Goal: Book appointment/travel/reservation

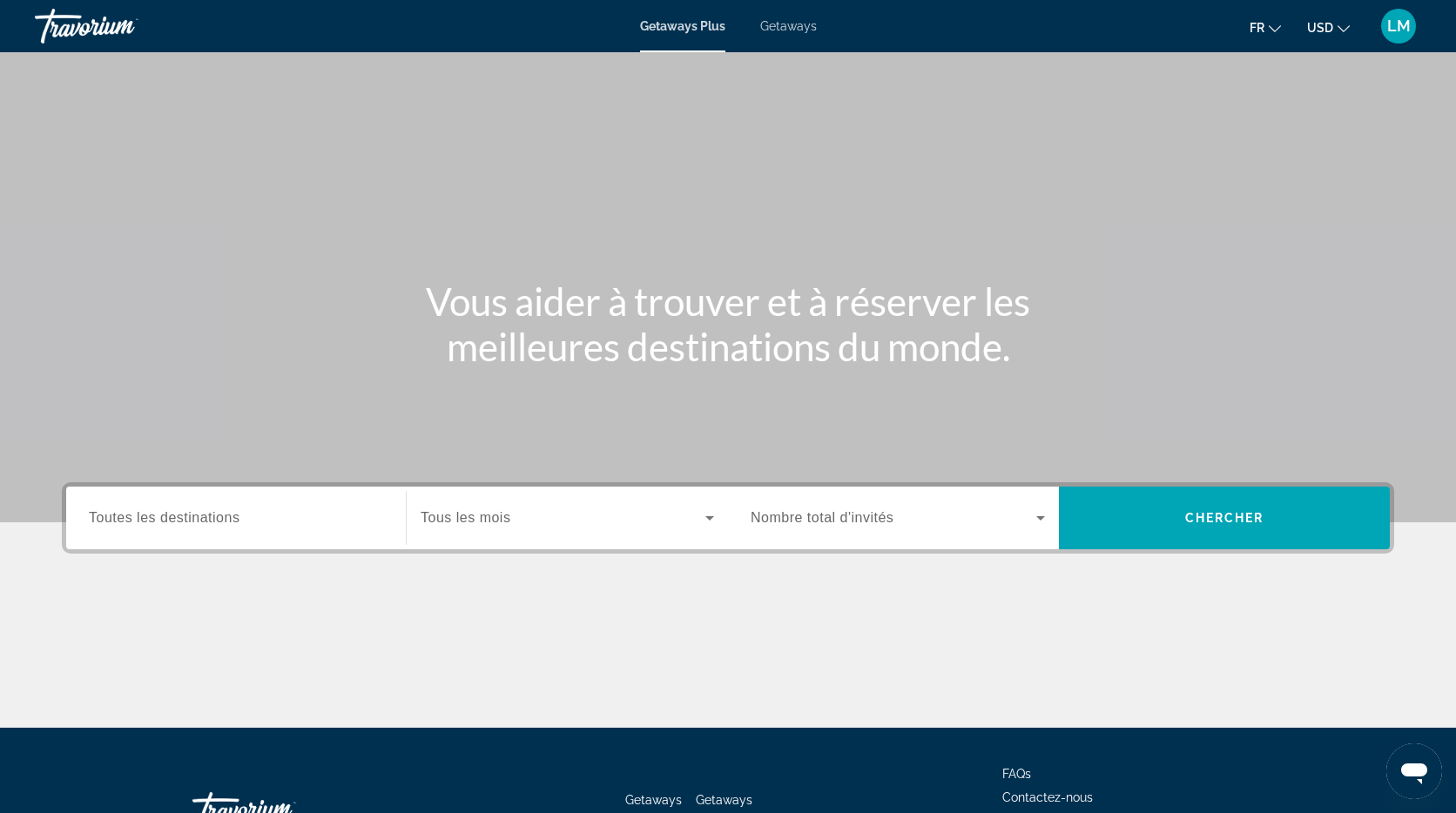
click at [790, 28] on span "Getaways" at bounding box center [789, 25] width 57 height 14
click at [210, 522] on span "Toutes les destinations" at bounding box center [163, 518] width 151 height 14
click at [210, 522] on input "Destination Toutes les destinations" at bounding box center [236, 519] width 294 height 21
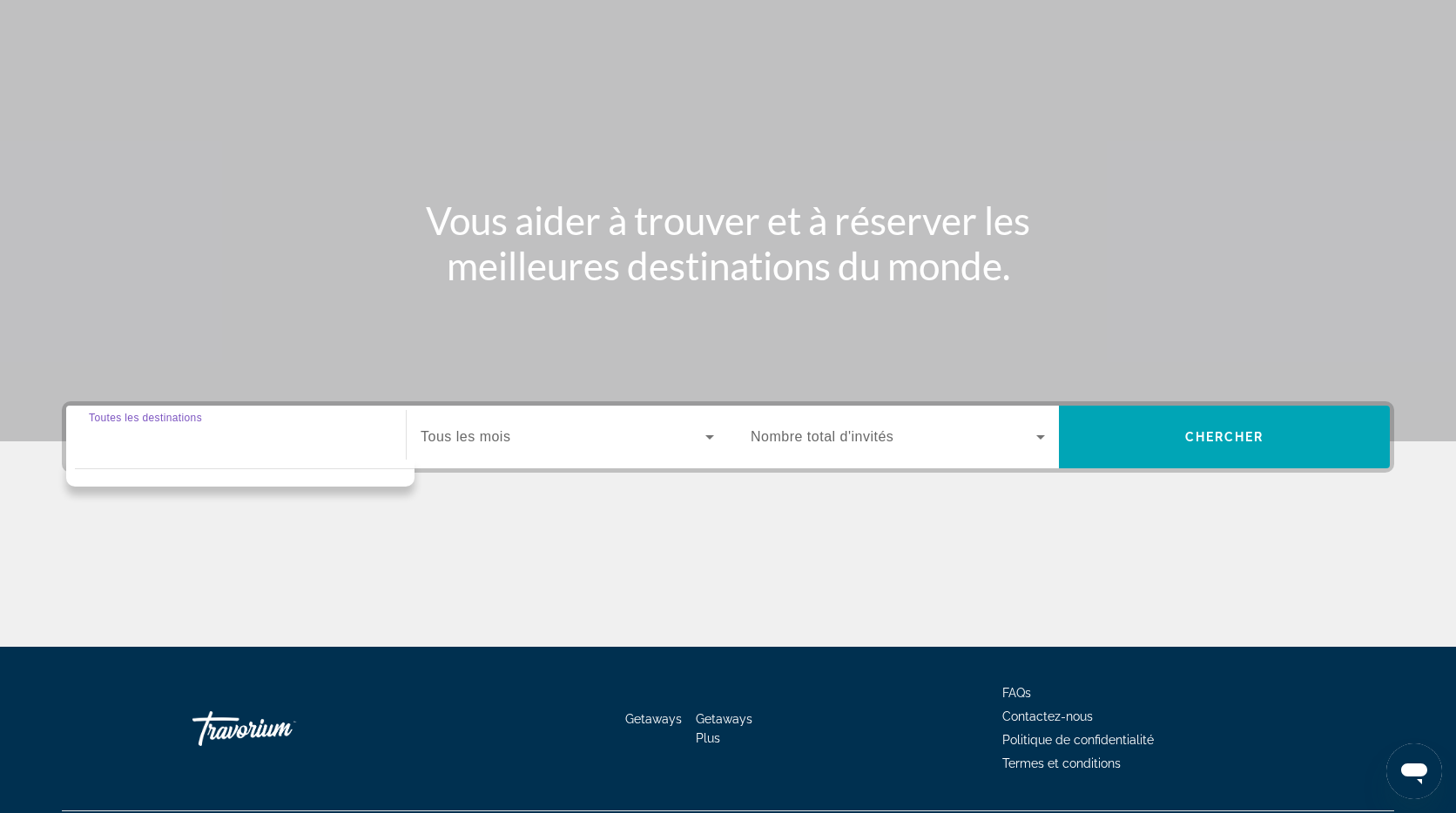
scroll to position [128, 0]
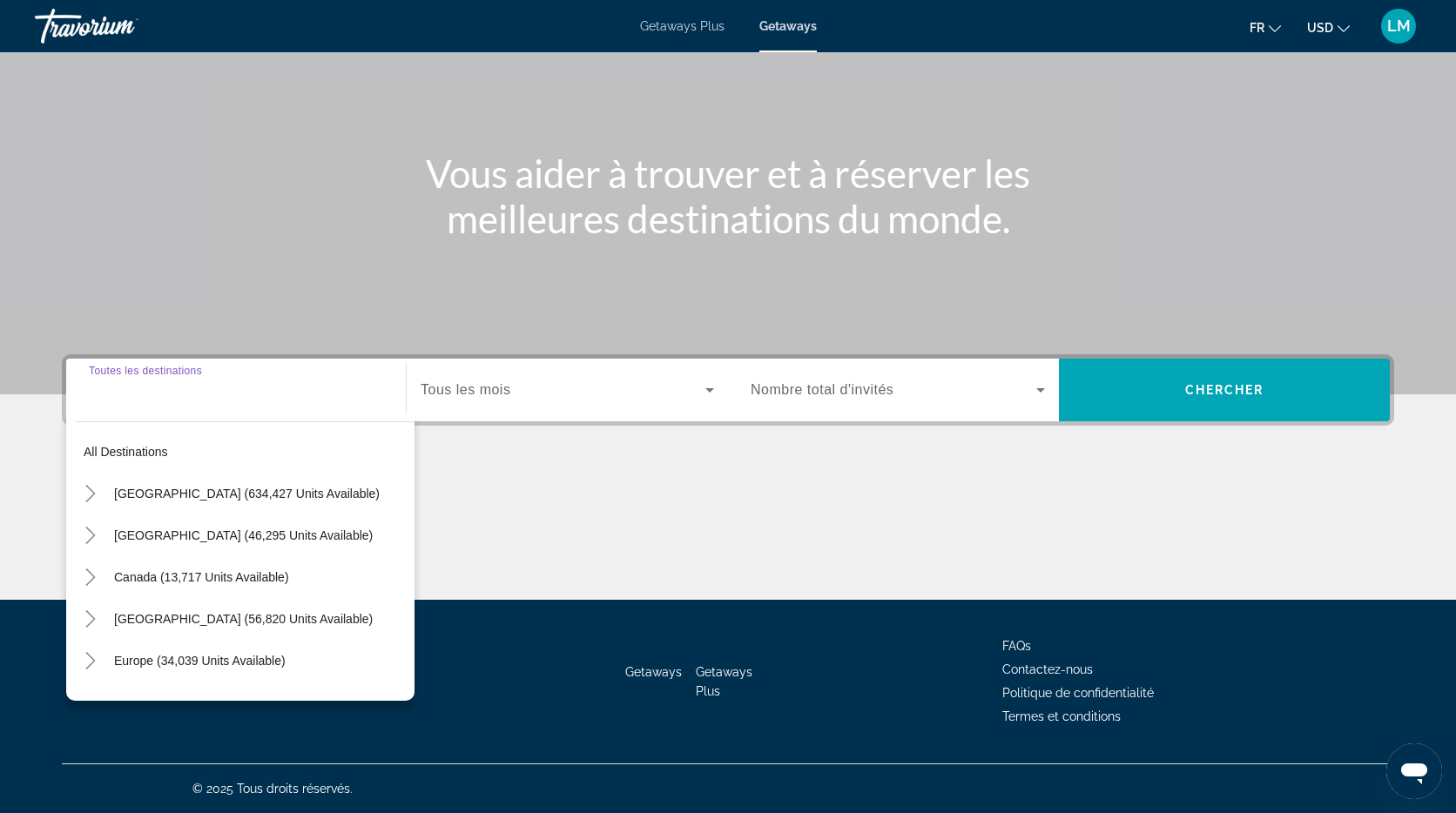
click at [142, 656] on span "Europe (34,039 units available)" at bounding box center [200, 660] width 172 height 14
type input "**********"
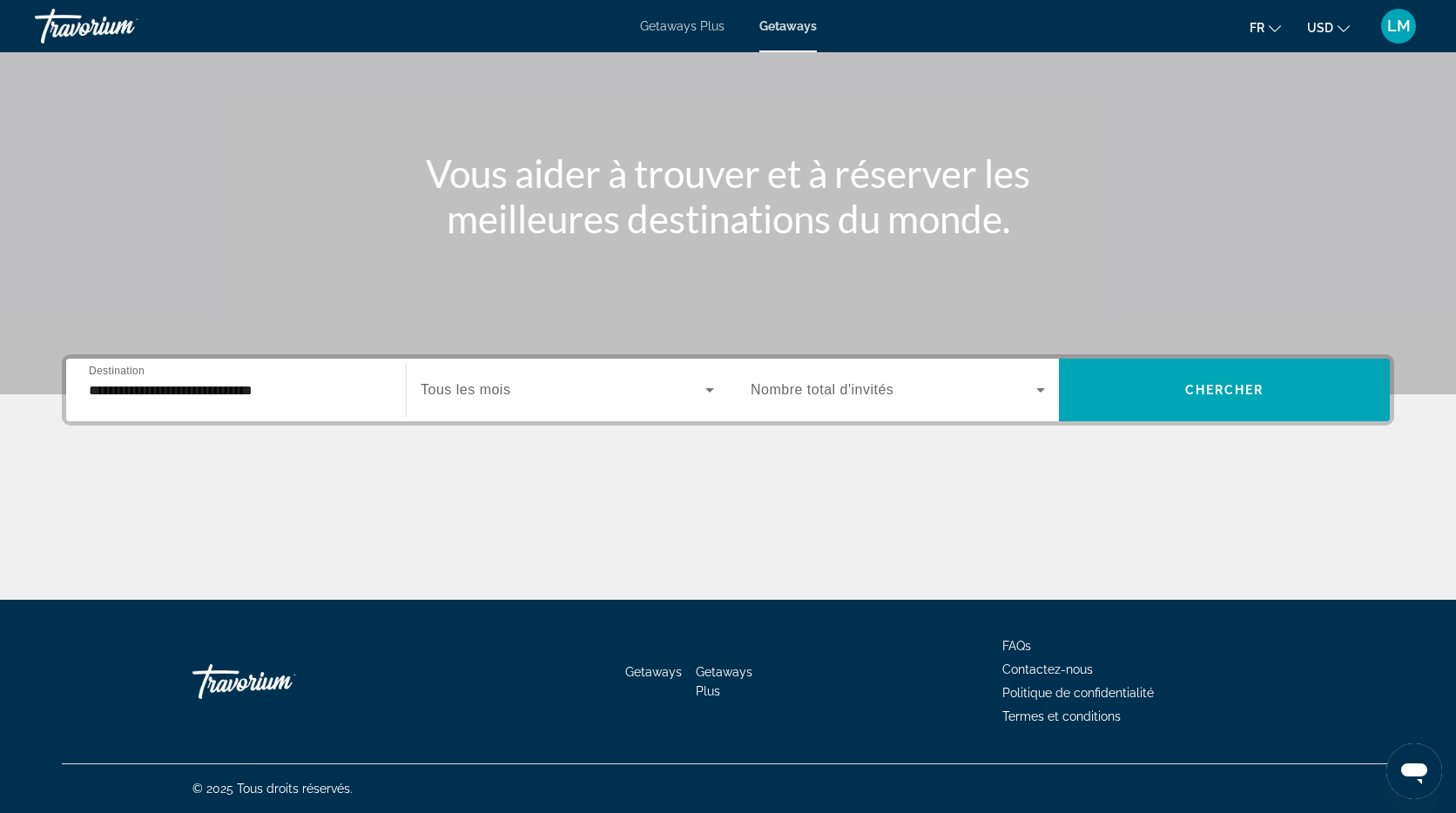
click at [490, 396] on span "Tous les mois" at bounding box center [465, 389] width 89 height 14
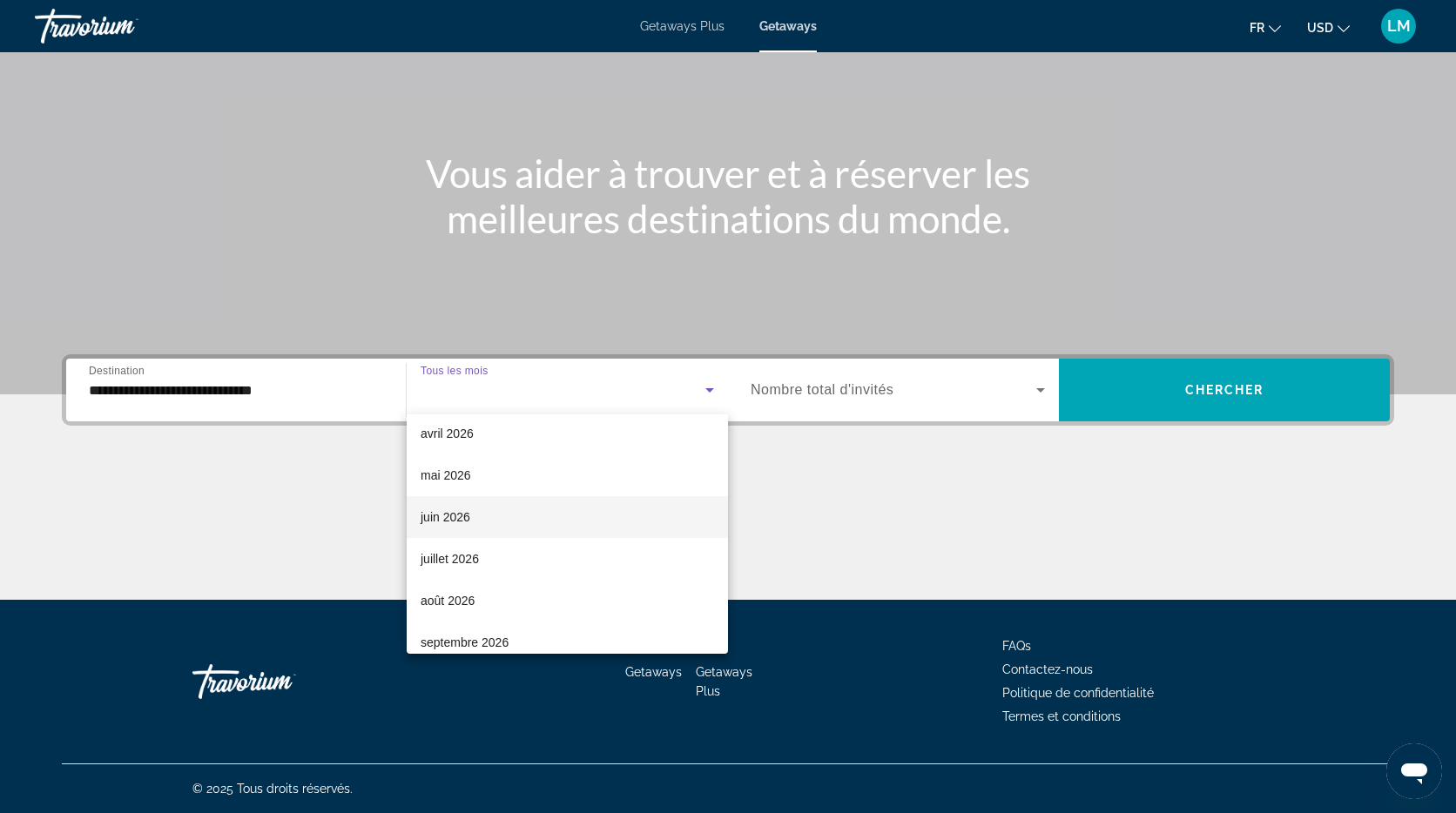
scroll to position [298, 0]
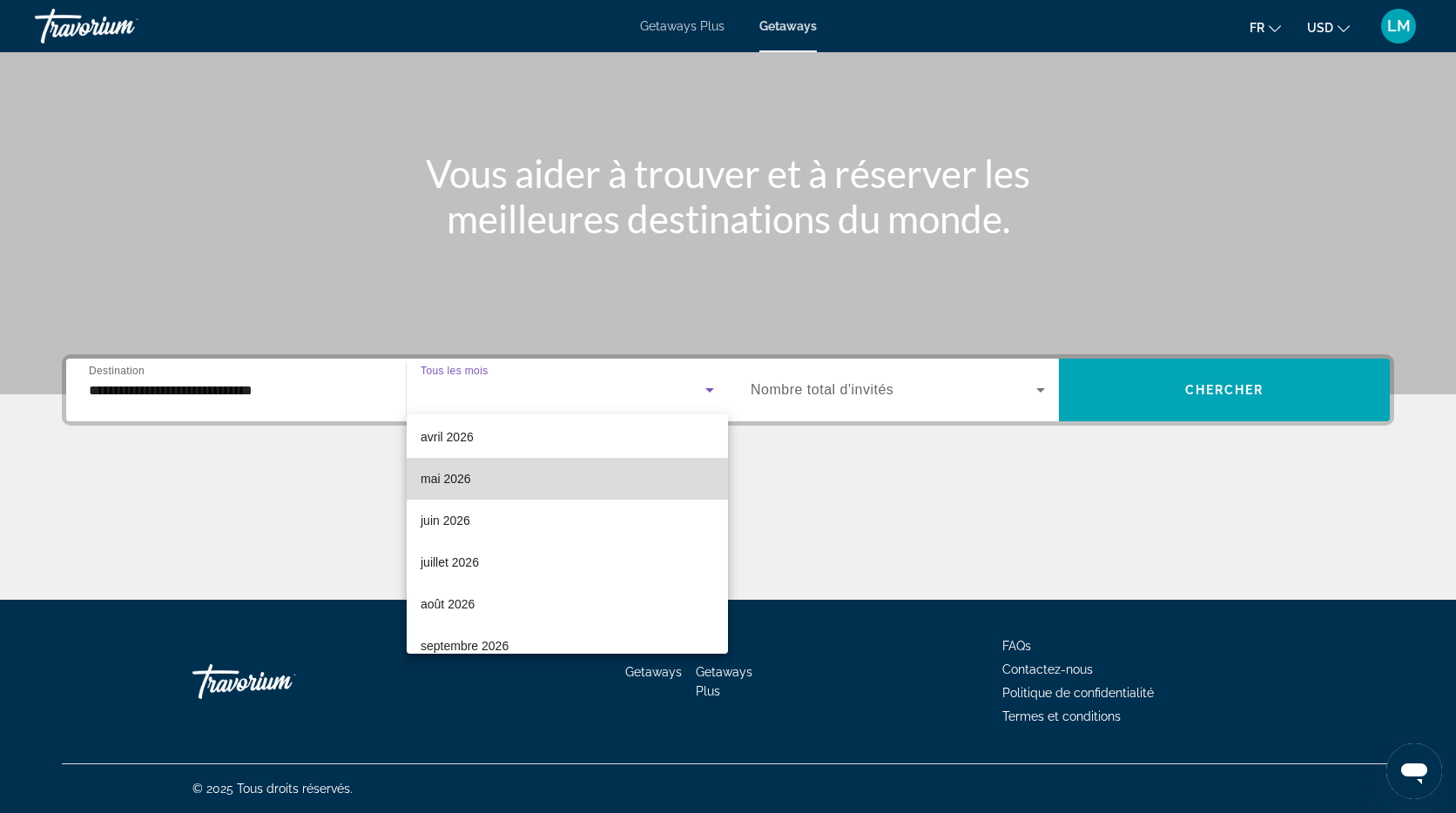
click at [474, 481] on mat-option "mai 2026" at bounding box center [567, 479] width 322 height 42
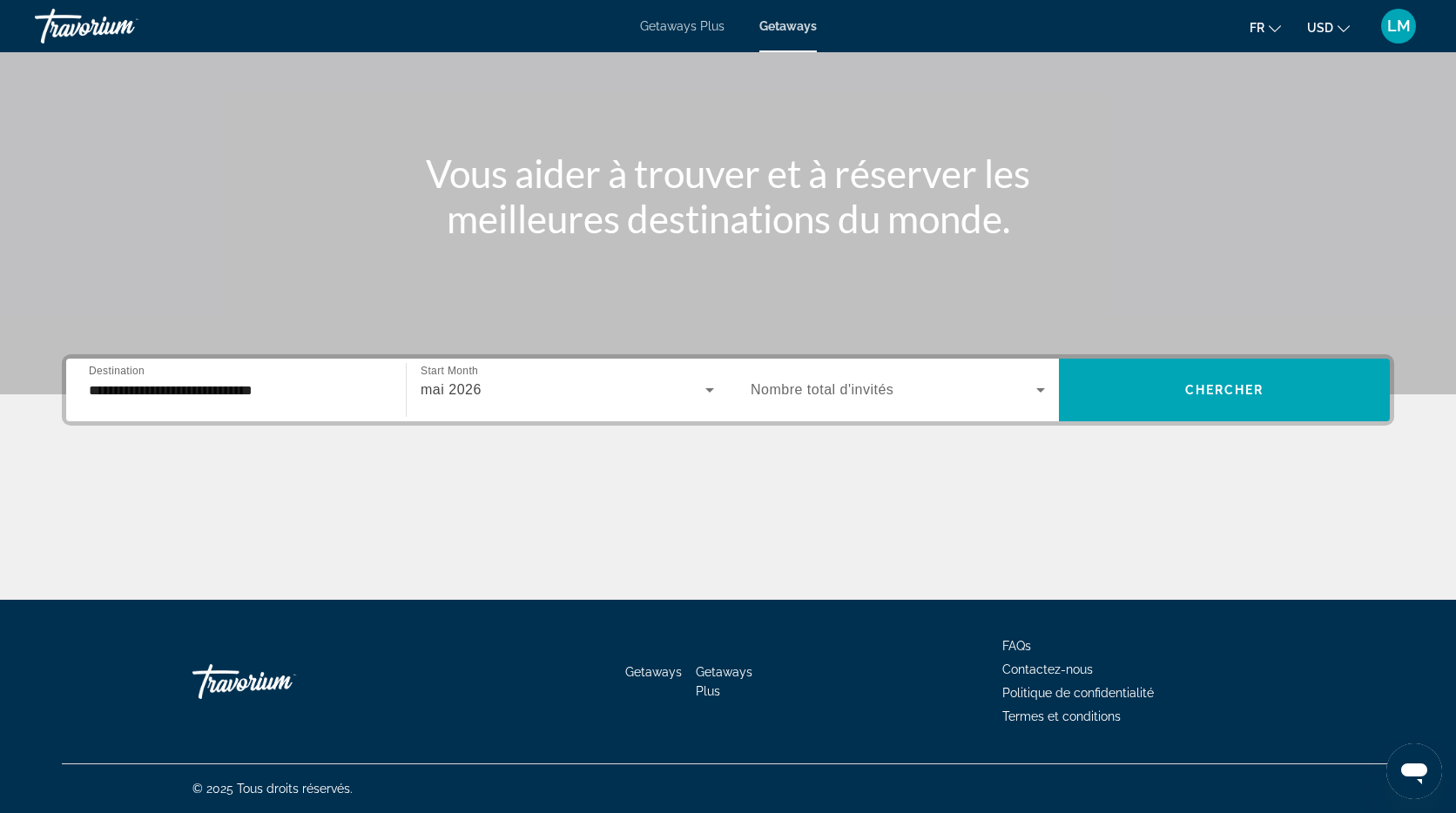
click at [885, 389] on span "Nombre total d'invités" at bounding box center [822, 389] width 143 height 14
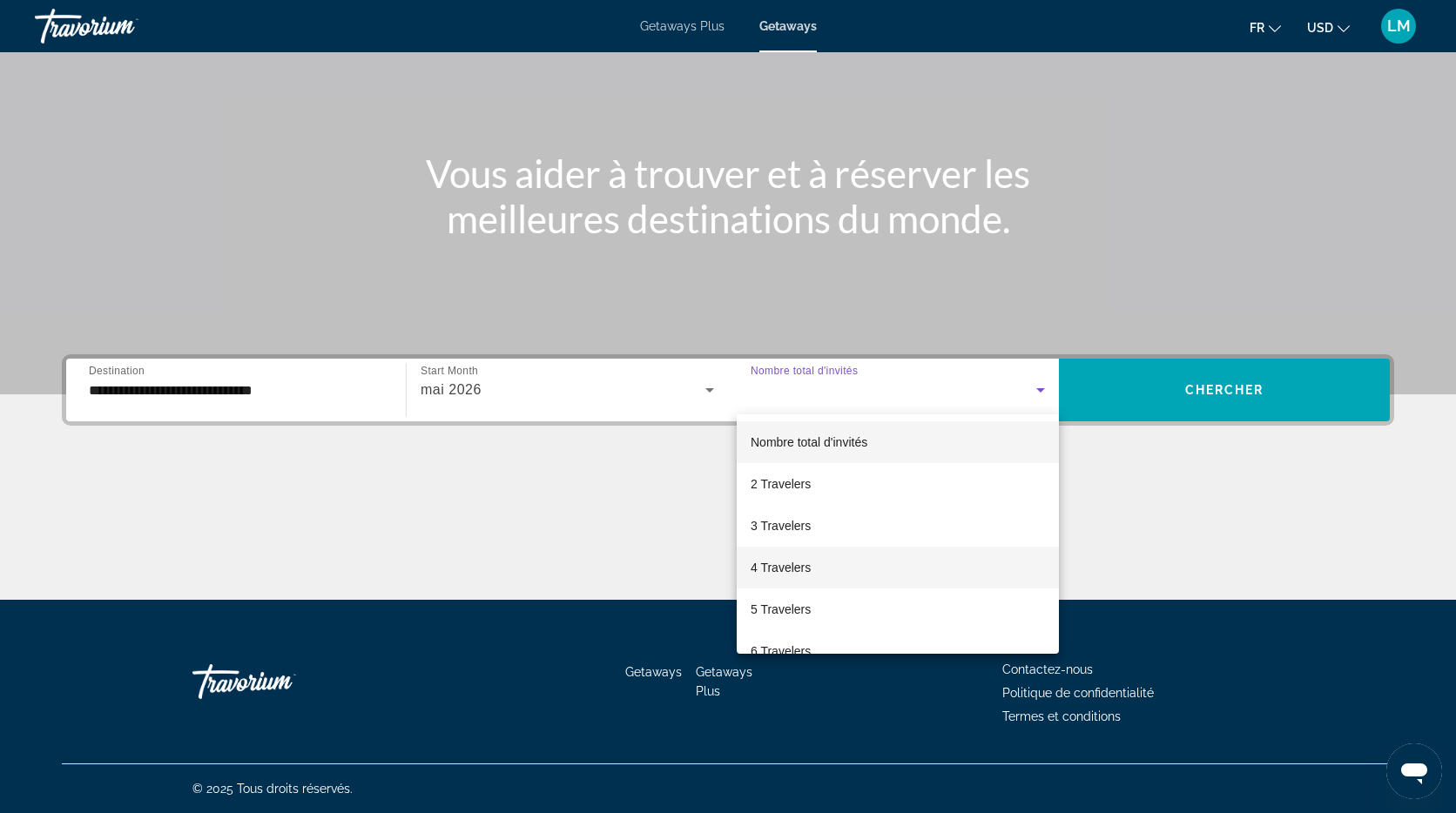
click at [789, 569] on span "4 Travelers" at bounding box center [780, 567] width 61 height 21
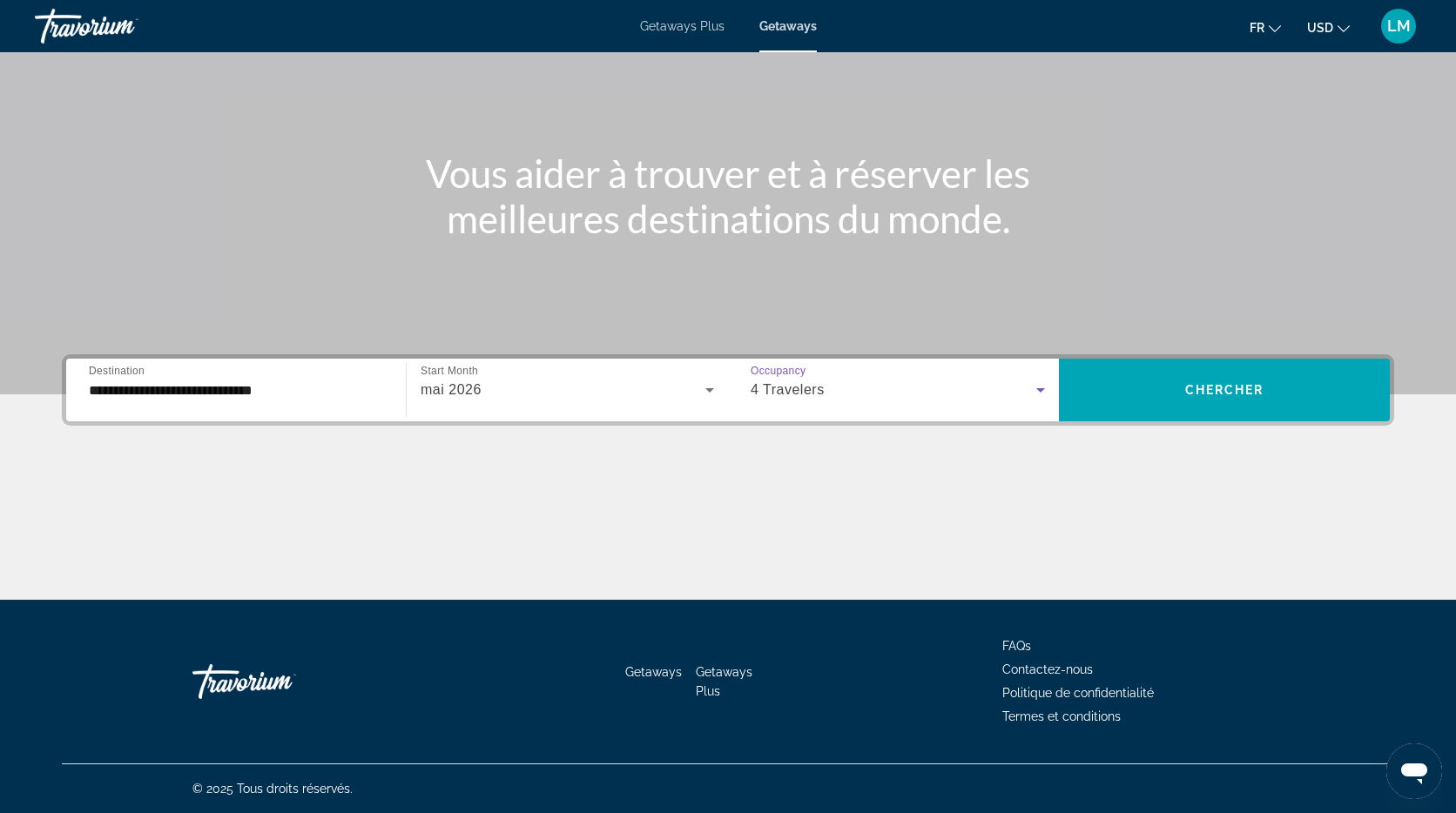
click at [837, 389] on div "4 Travelers" at bounding box center [893, 389] width 285 height 21
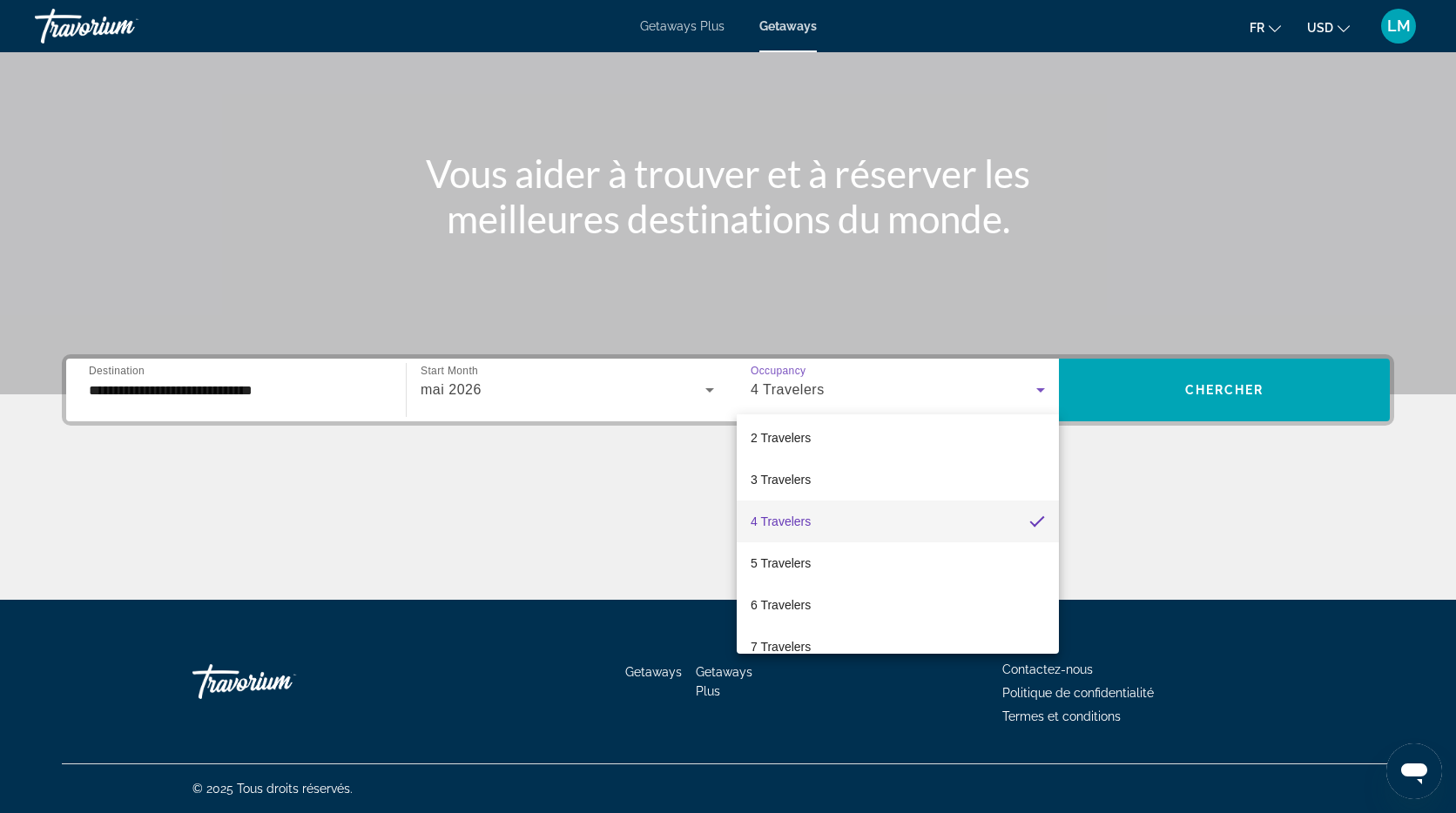
scroll to position [33, 0]
drag, startPoint x: 821, startPoint y: 540, endPoint x: 839, endPoint y: 532, distance: 19.7
click at [821, 540] on mat-option "4 Travelers" at bounding box center [898, 536] width 322 height 42
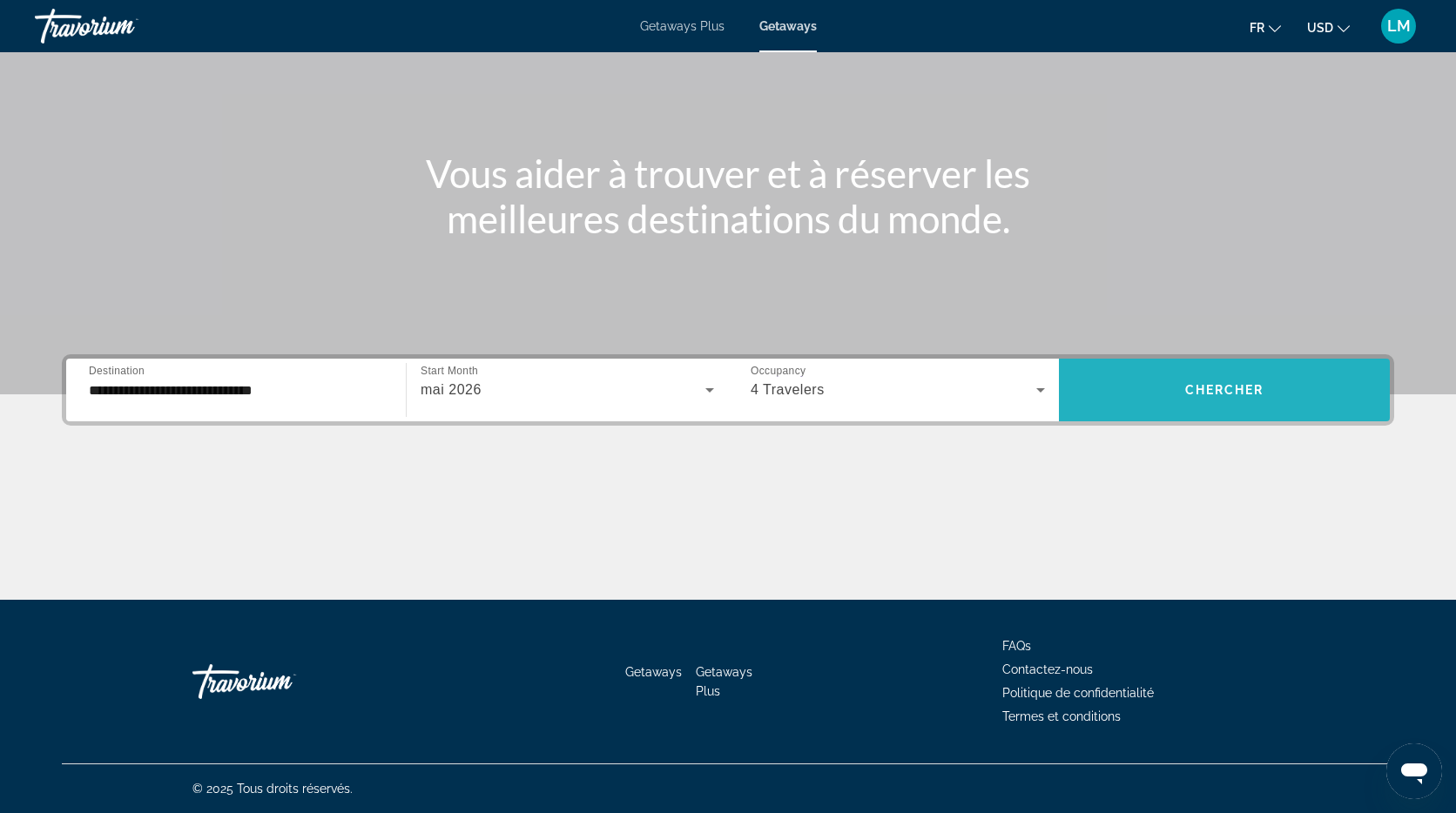
click at [1170, 379] on span "Search widget" at bounding box center [1224, 390] width 331 height 42
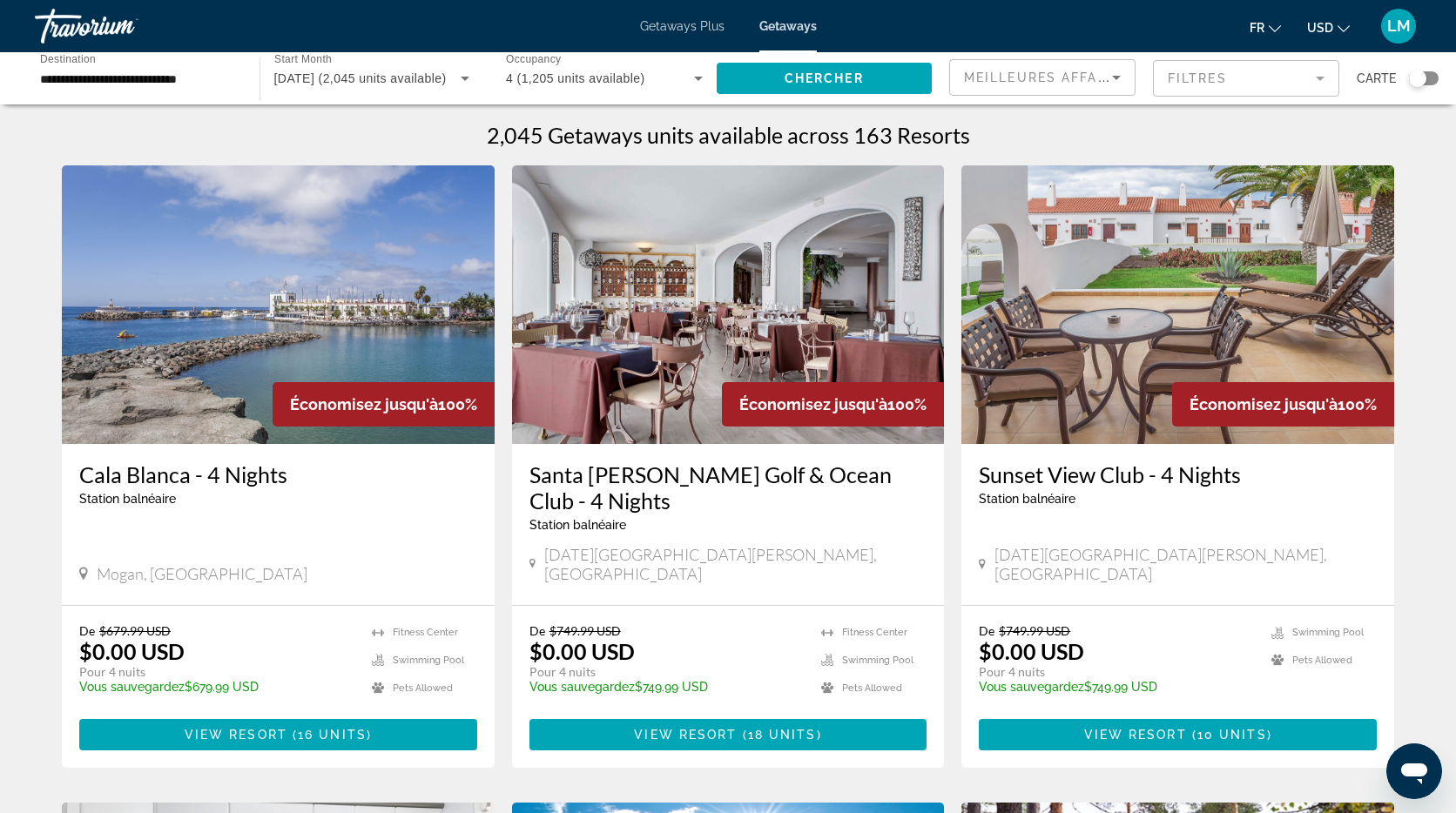
click at [1419, 81] on div "Search widget" at bounding box center [1417, 78] width 17 height 17
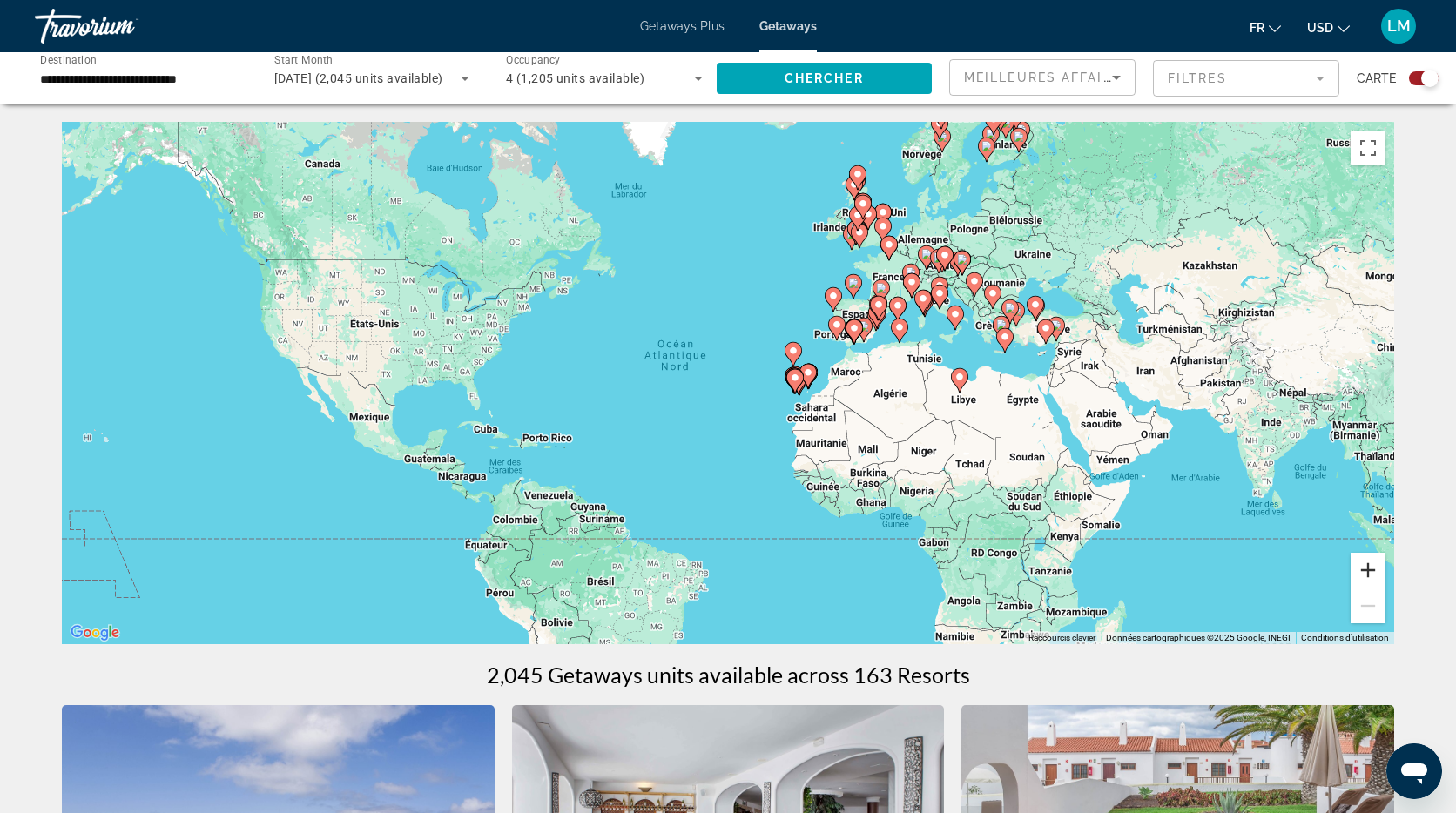
click at [1374, 578] on button "Zoom avant" at bounding box center [1367, 570] width 35 height 35
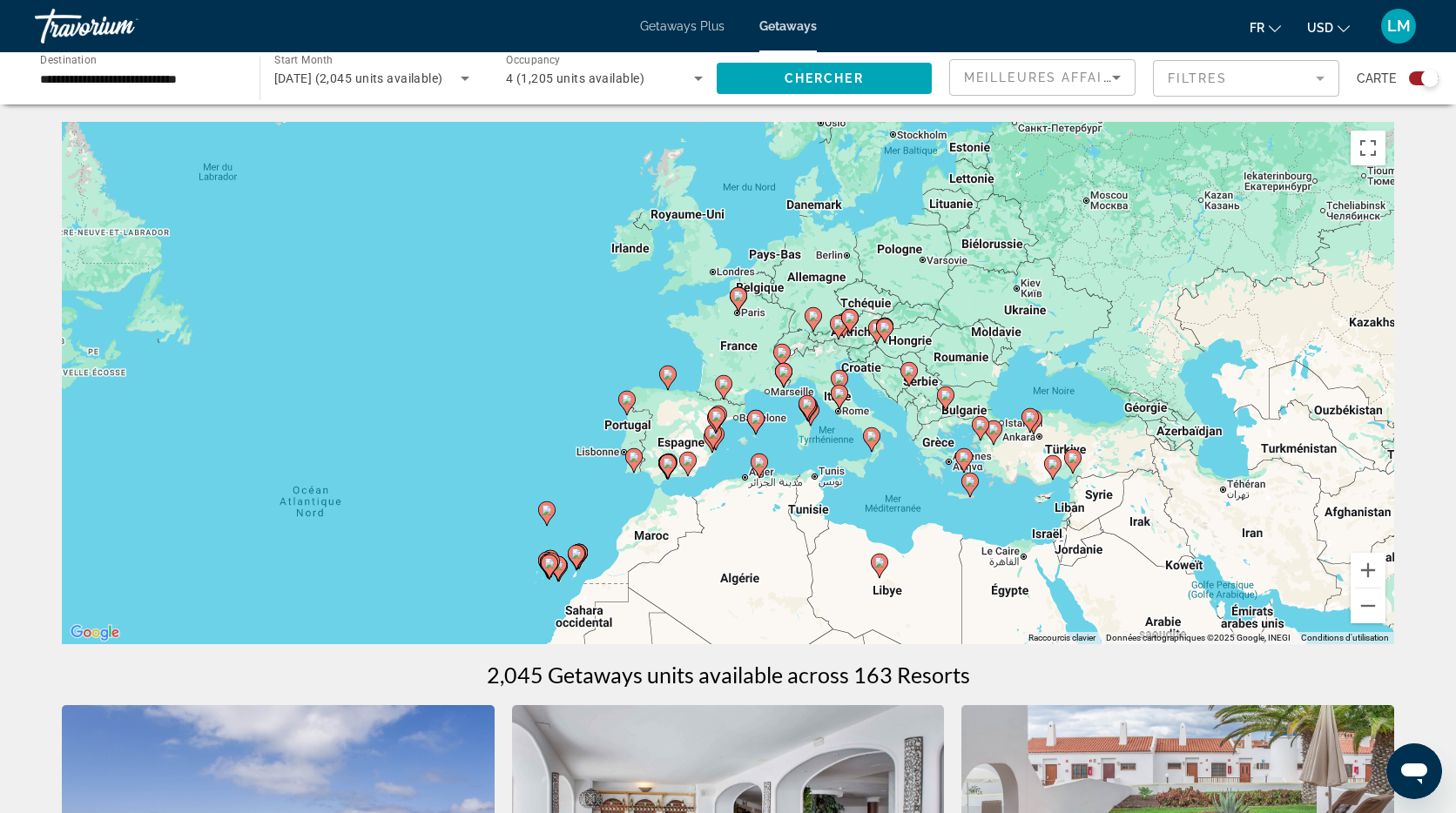
drag, startPoint x: 1272, startPoint y: 311, endPoint x: 962, endPoint y: 436, distance: 334.3
click at [961, 487] on gmp-advanced-marker "Main content" at bounding box center [969, 485] width 17 height 26
click at [1425, 79] on div "Search widget" at bounding box center [1429, 78] width 17 height 17
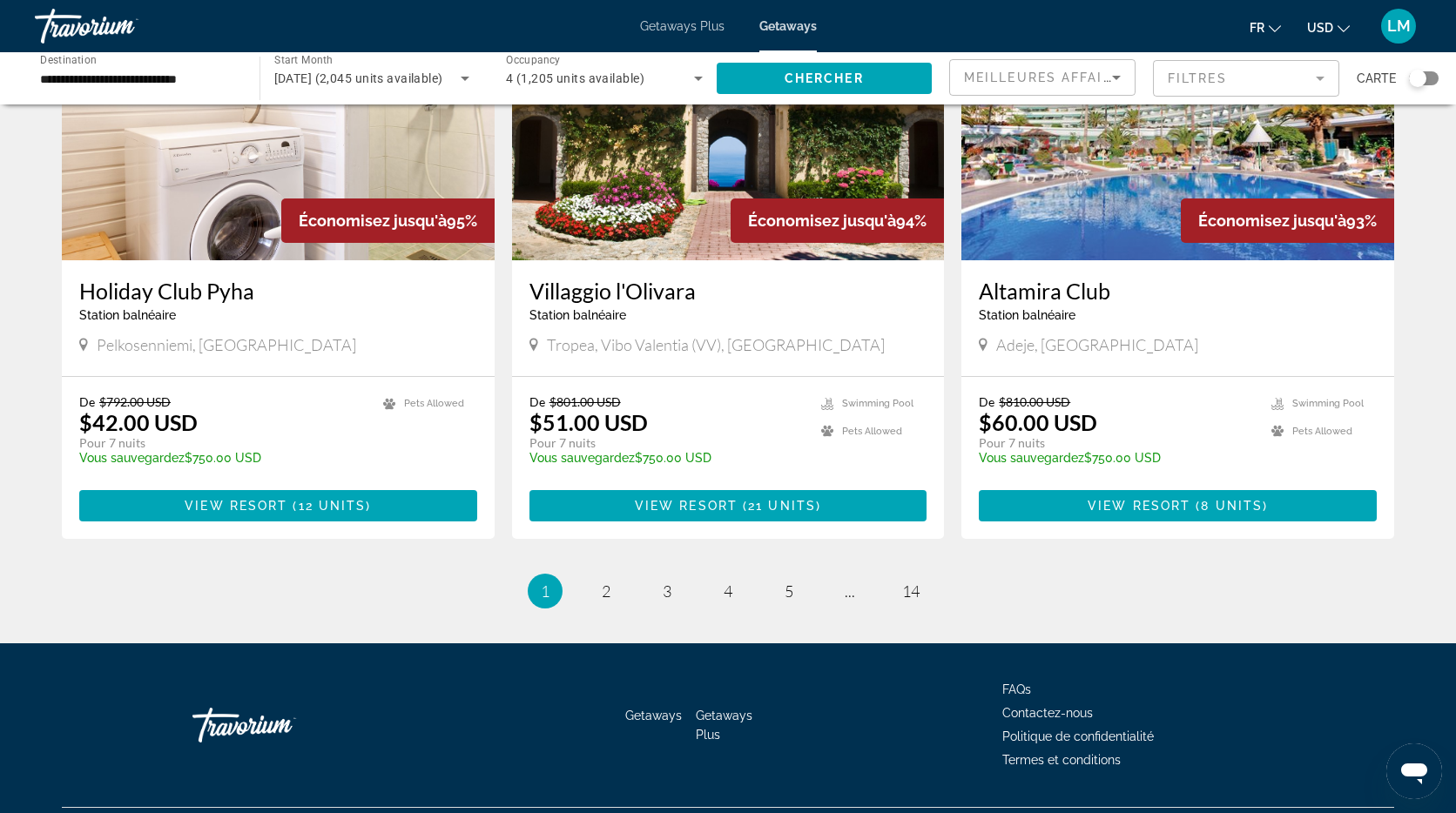
scroll to position [2030, 0]
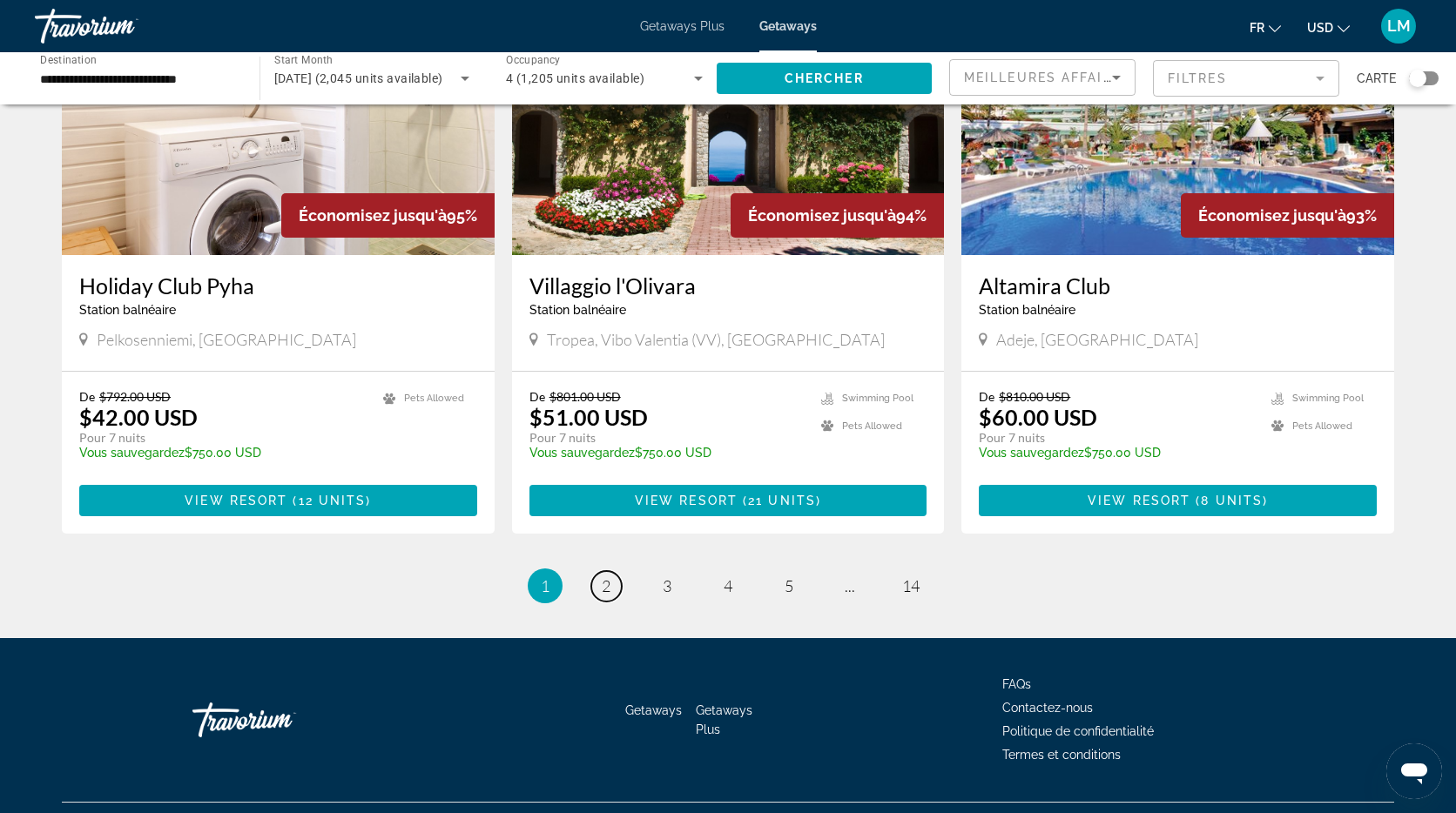
click at [603, 576] on span "2" at bounding box center [606, 585] width 9 height 19
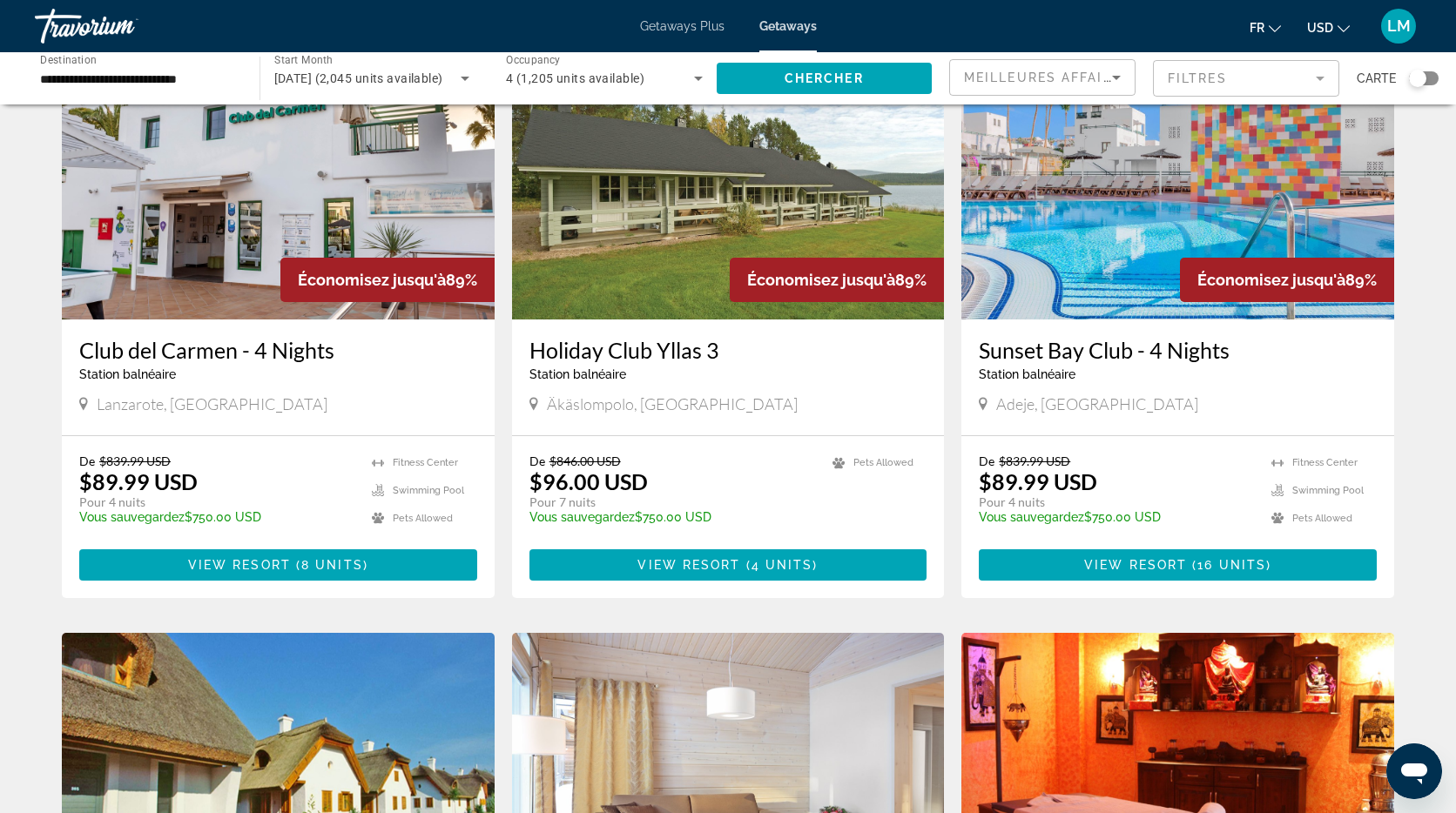
scroll to position [1356, 0]
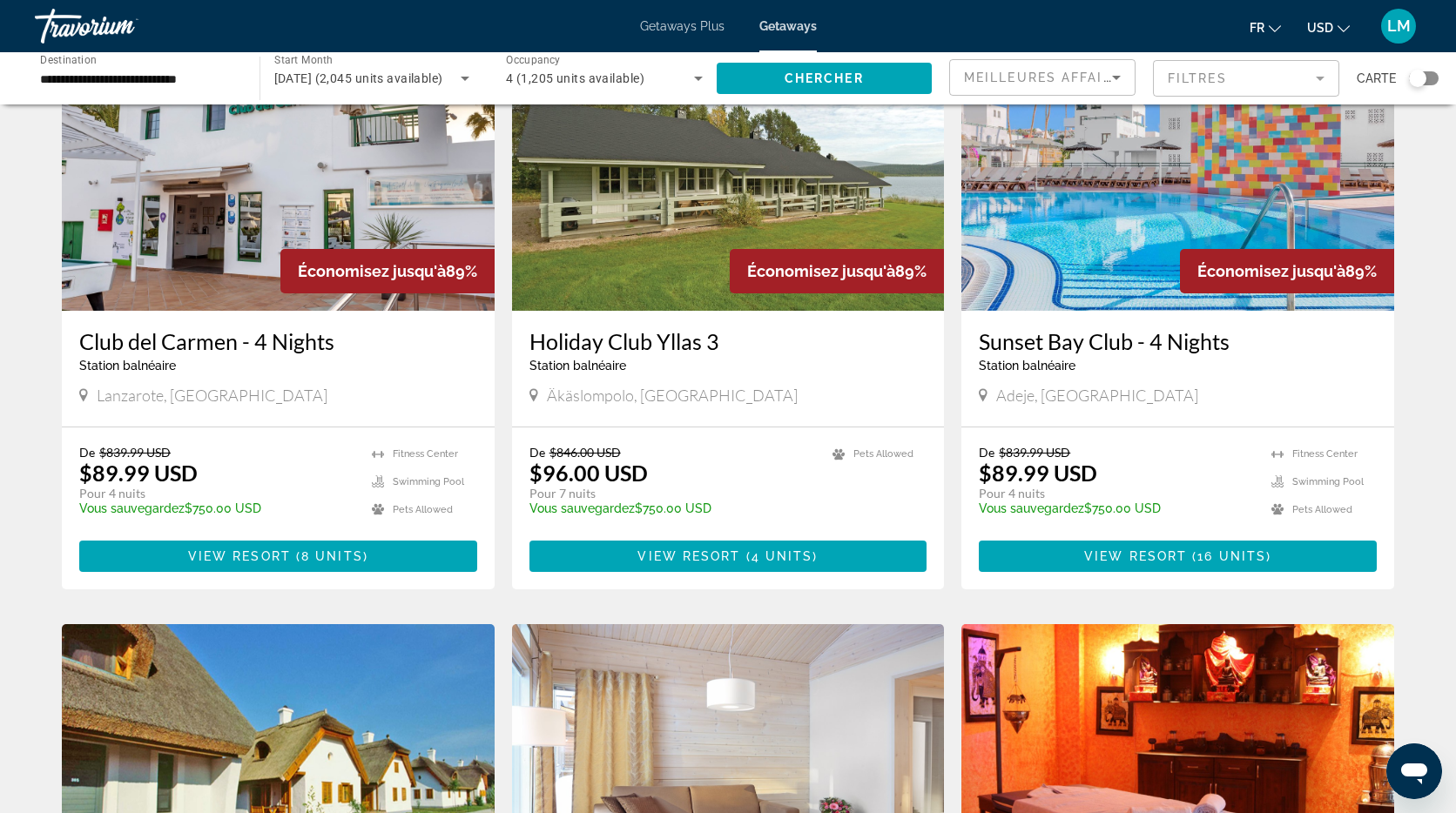
drag, startPoint x: 1419, startPoint y: 81, endPoint x: 1401, endPoint y: 92, distance: 21.1
click at [1419, 81] on div "Search widget" at bounding box center [1417, 78] width 17 height 17
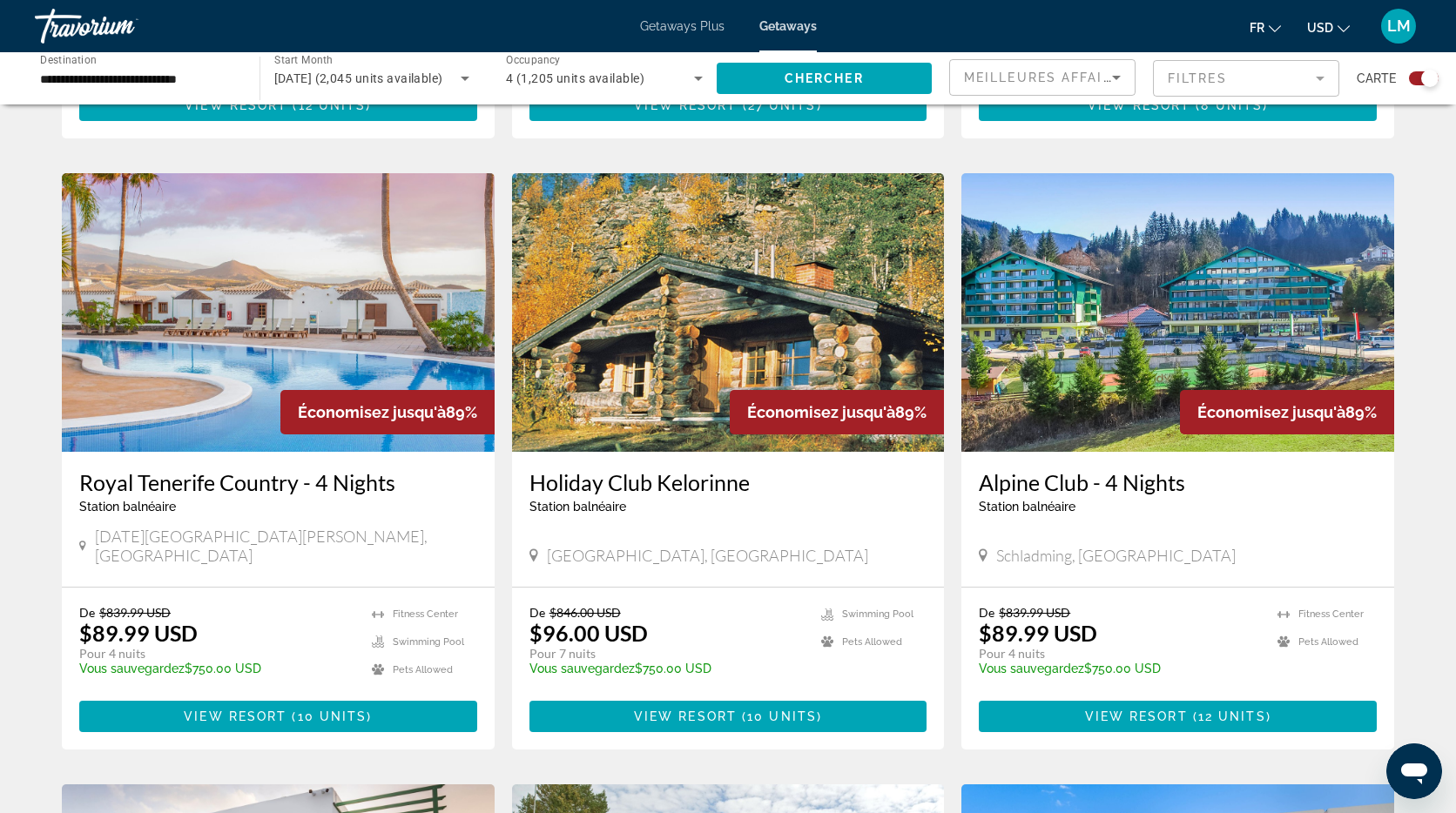
scroll to position [0, 0]
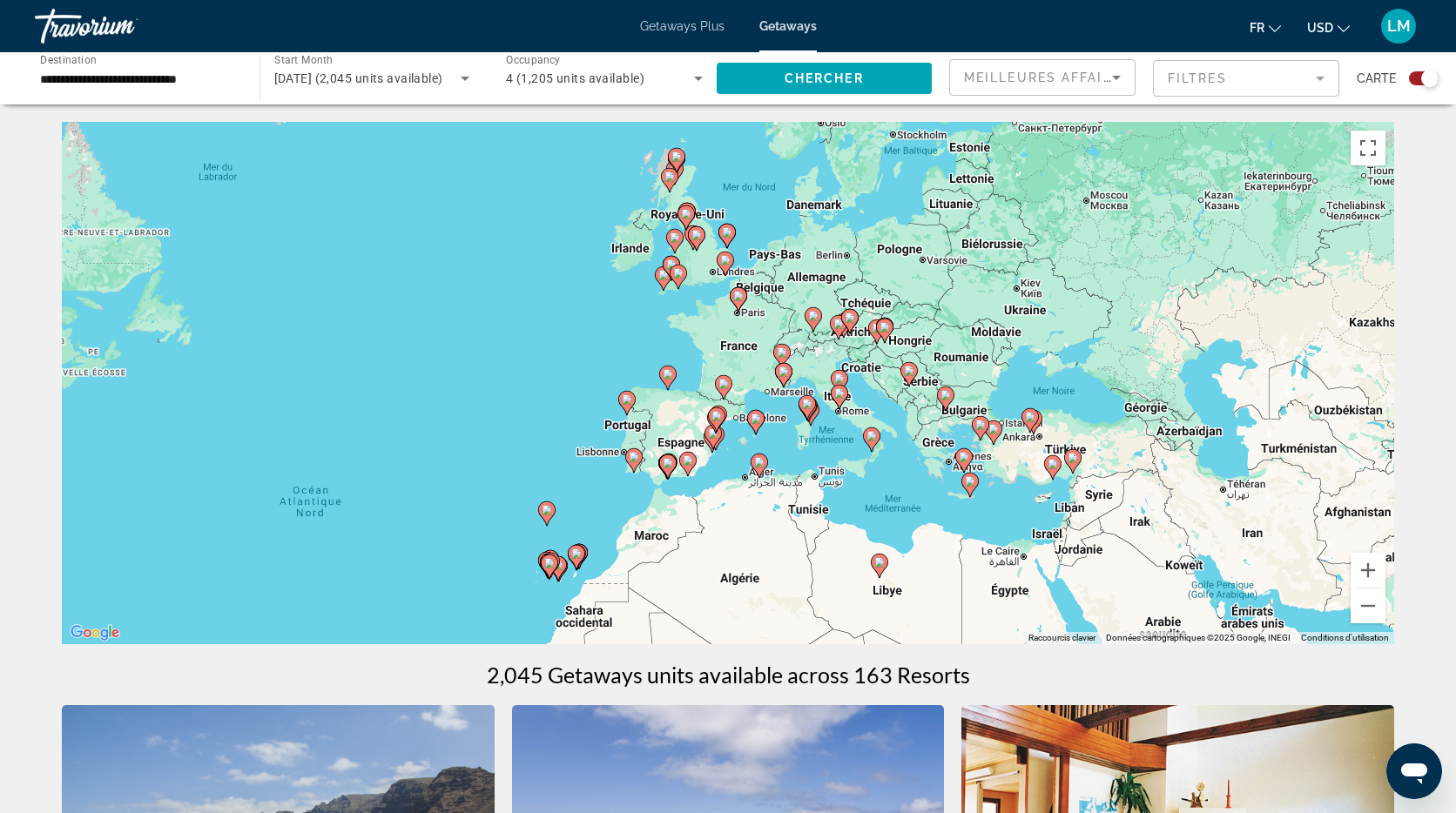
click at [551, 517] on icon "Main content" at bounding box center [546, 513] width 15 height 23
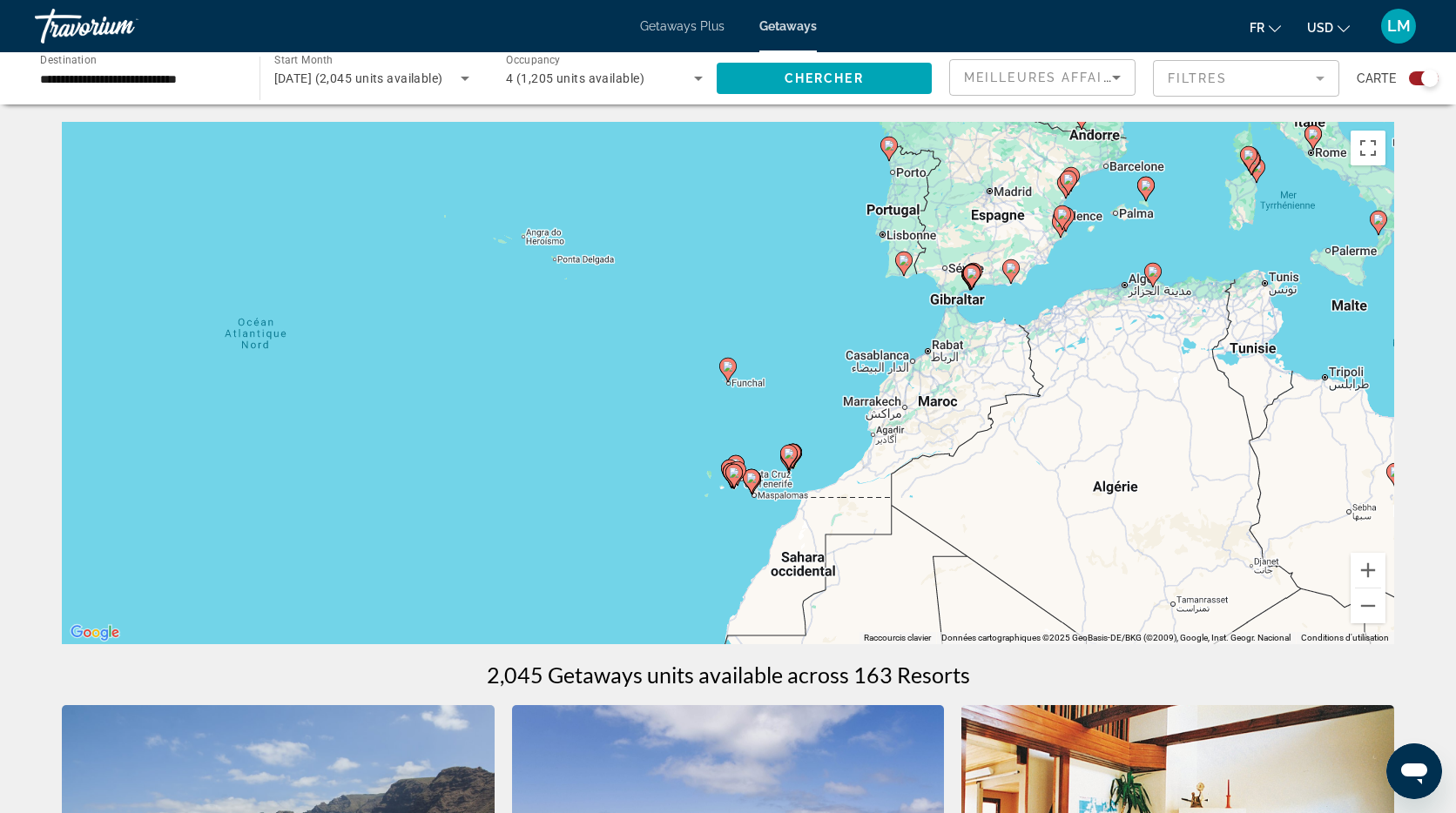
click at [731, 376] on gmp-advanced-marker "Main content" at bounding box center [727, 369] width 17 height 26
type input "**********"
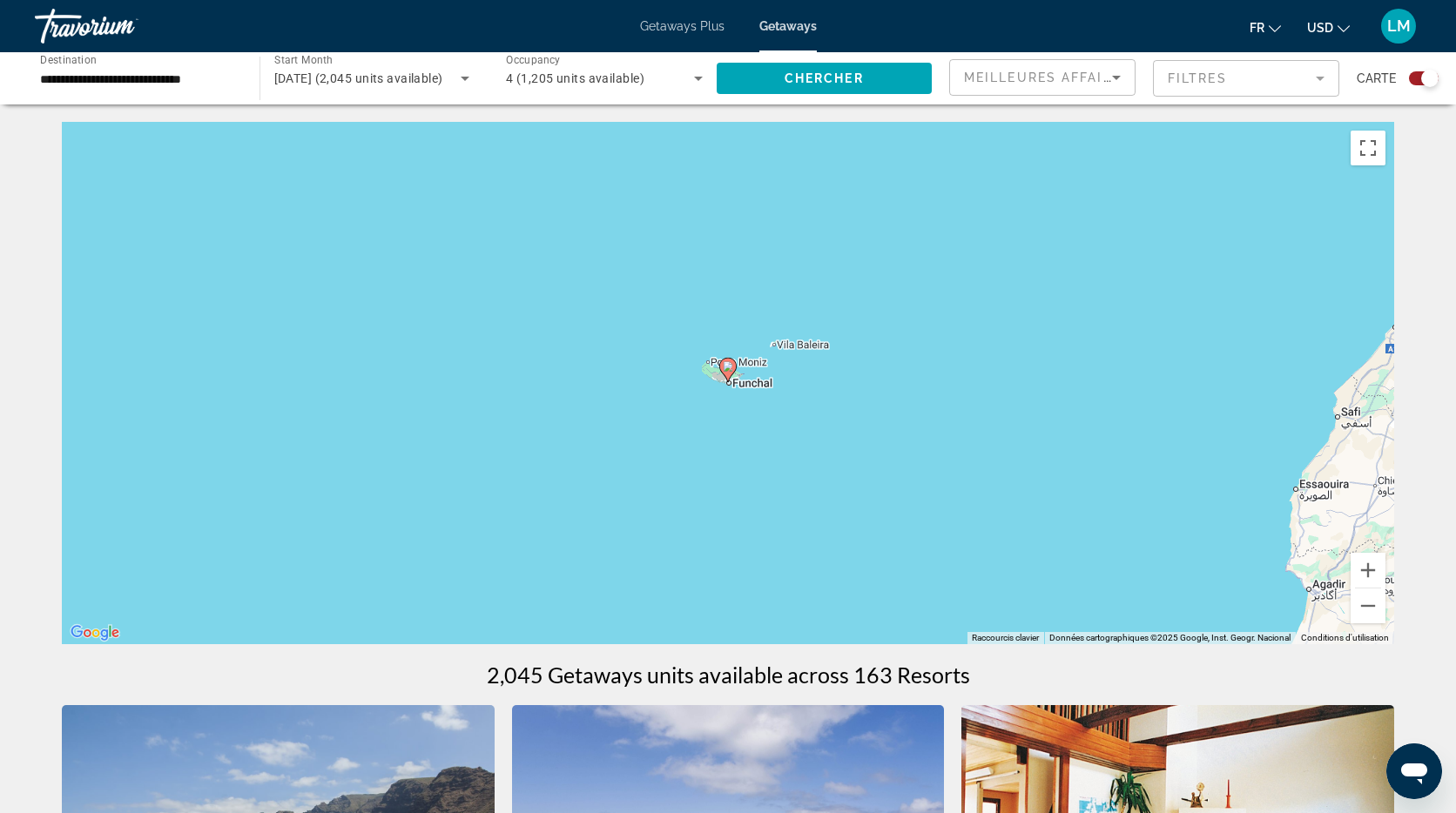
click at [725, 370] on image "Main content" at bounding box center [728, 367] width 11 height 11
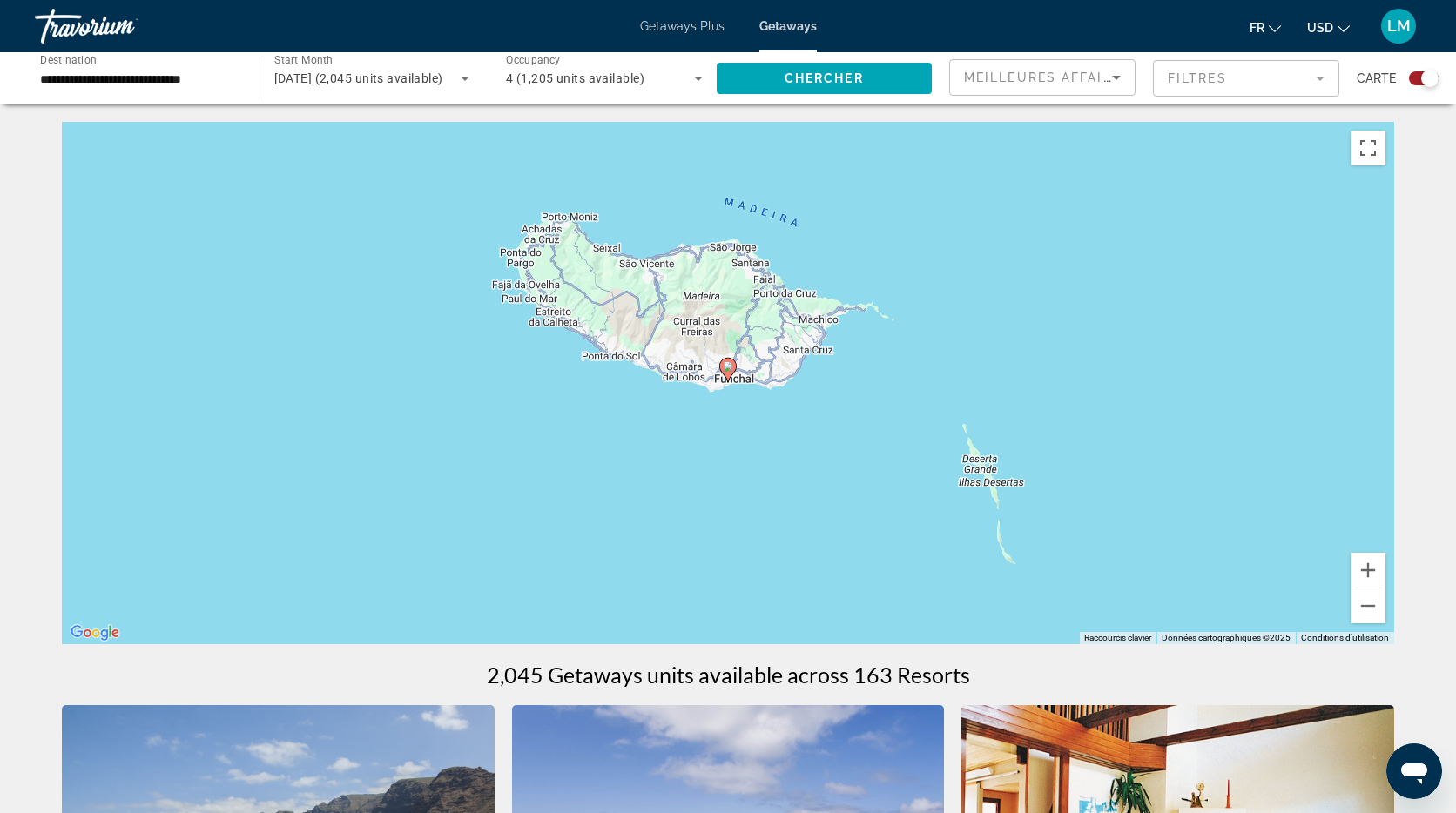
click at [728, 371] on image "Main content" at bounding box center [728, 367] width 11 height 11
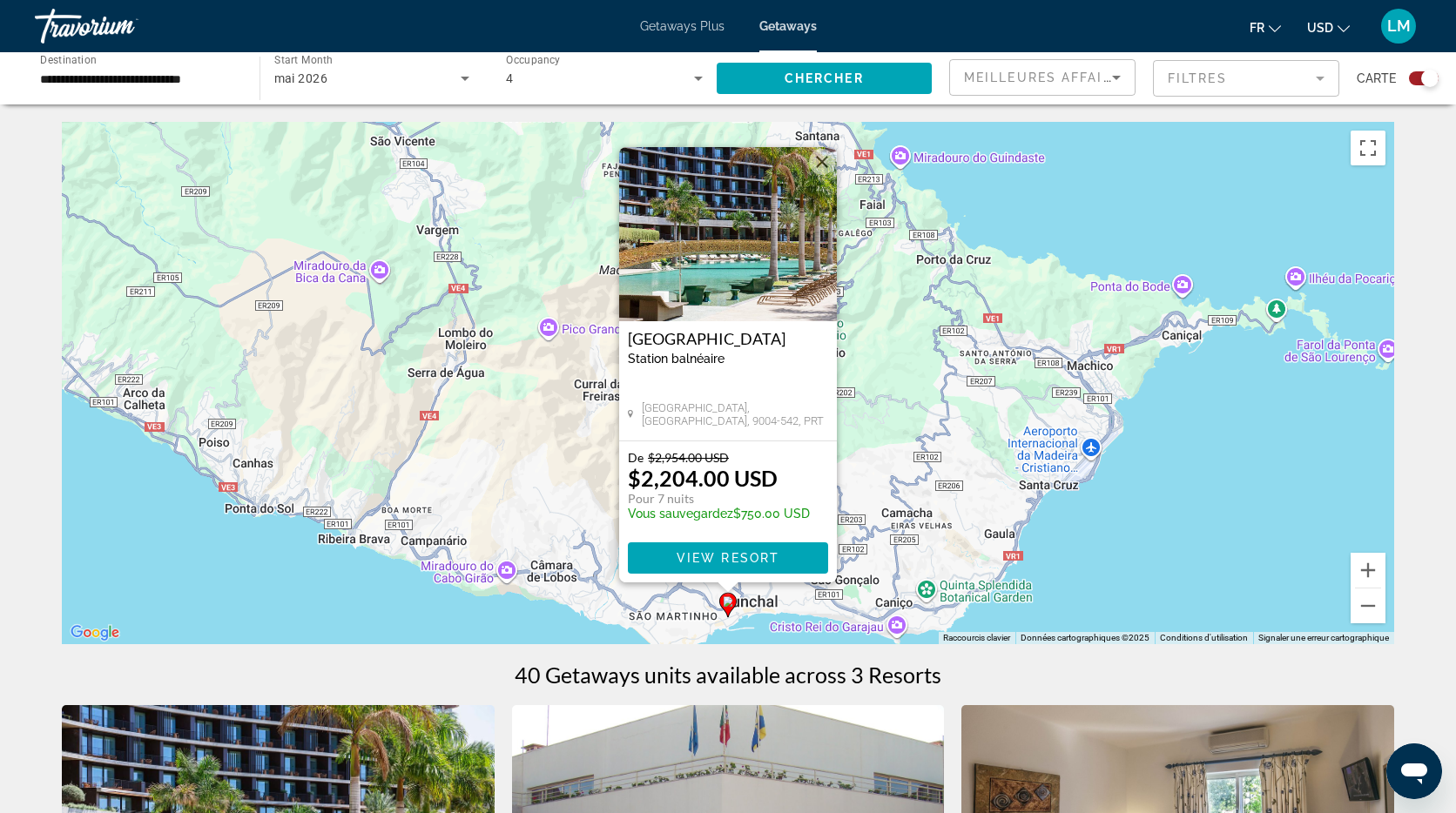
click at [821, 164] on button "Fermer" at bounding box center [822, 162] width 26 height 26
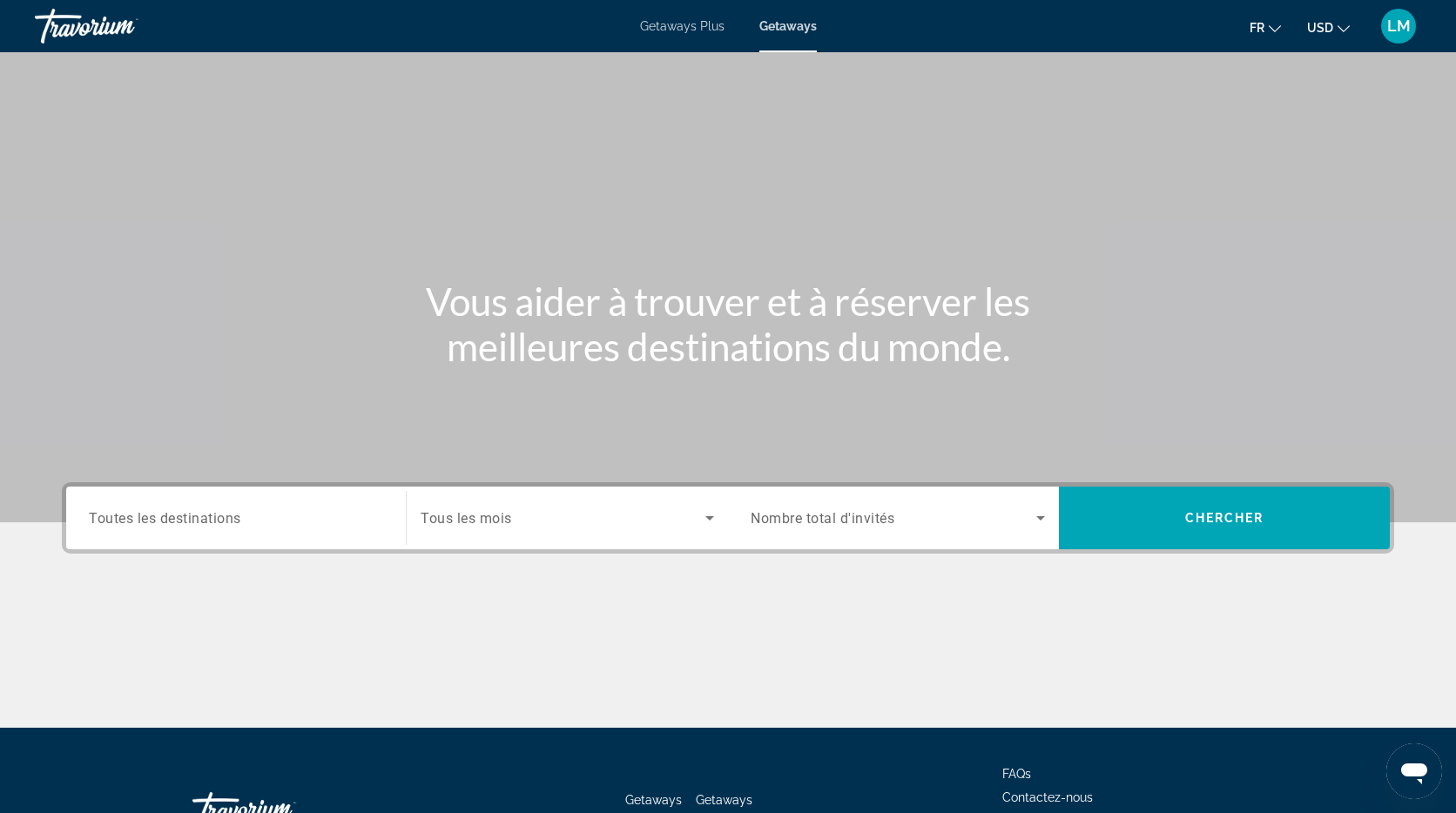
click at [215, 524] on span "Toutes les destinations" at bounding box center [164, 518] width 153 height 16
click at [215, 524] on input "Destination Toutes les destinations" at bounding box center [236, 519] width 294 height 21
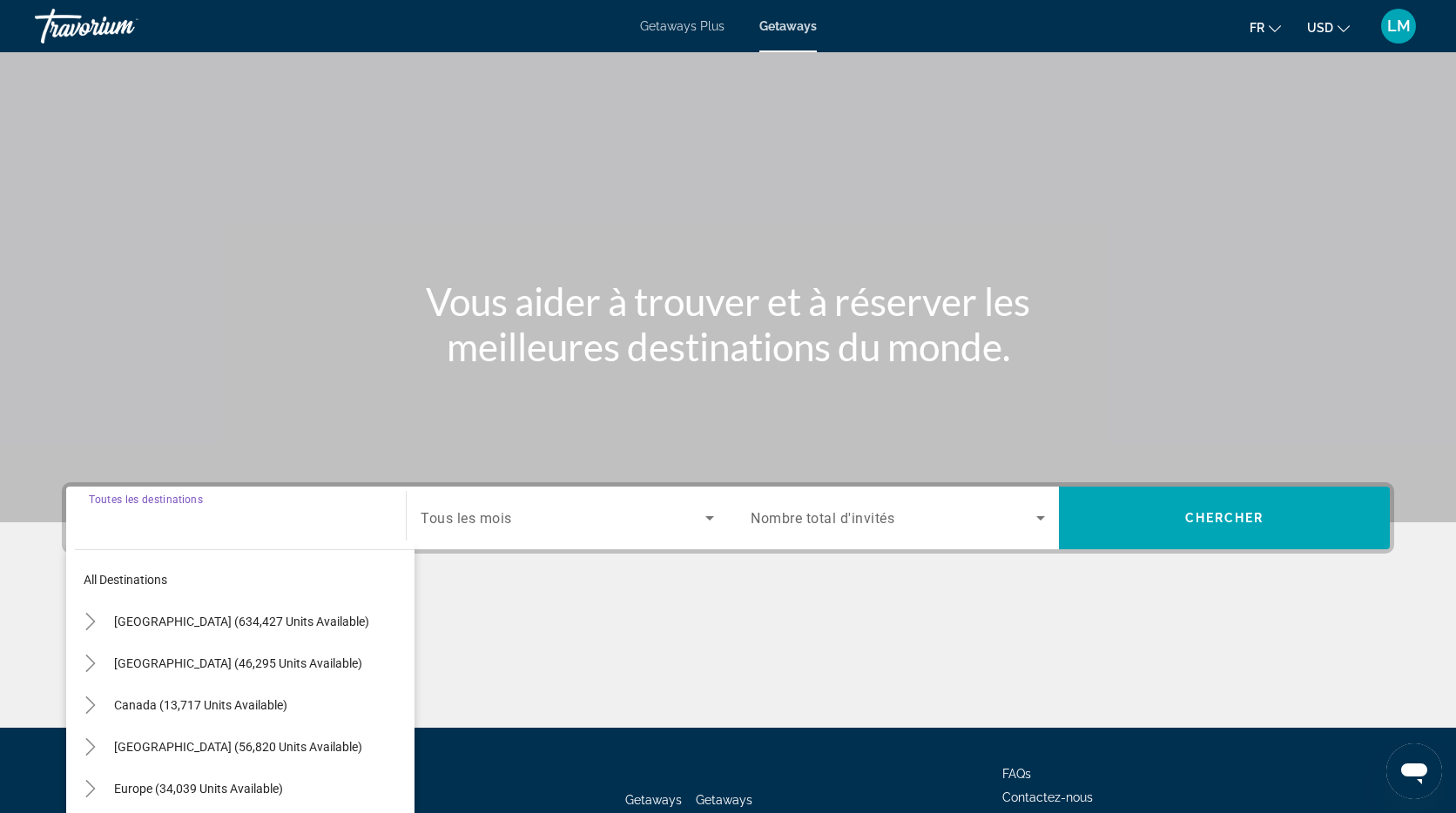
scroll to position [128, 0]
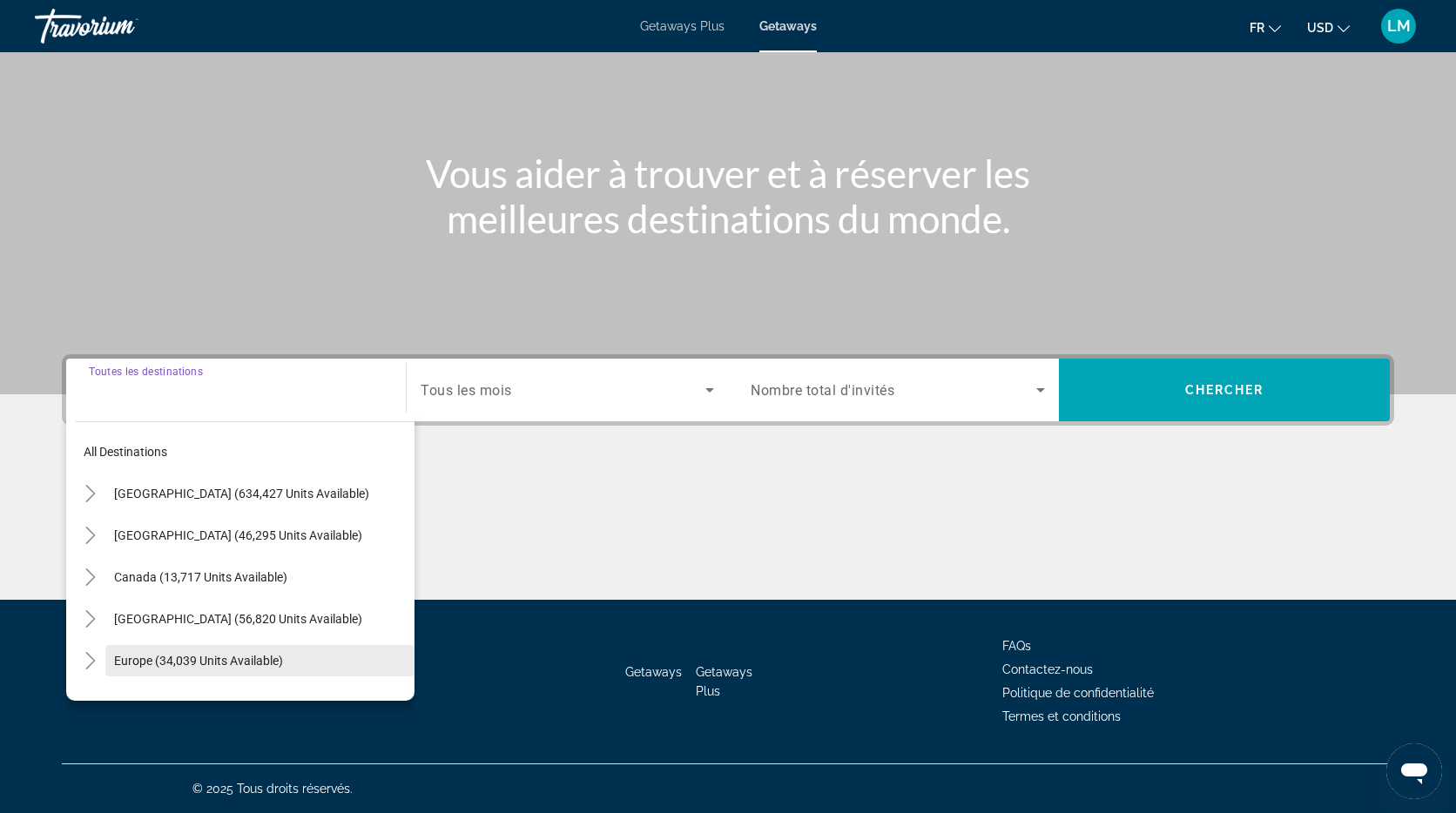
click at [150, 668] on span "Europe (34,039 units available)" at bounding box center [198, 660] width 169 height 14
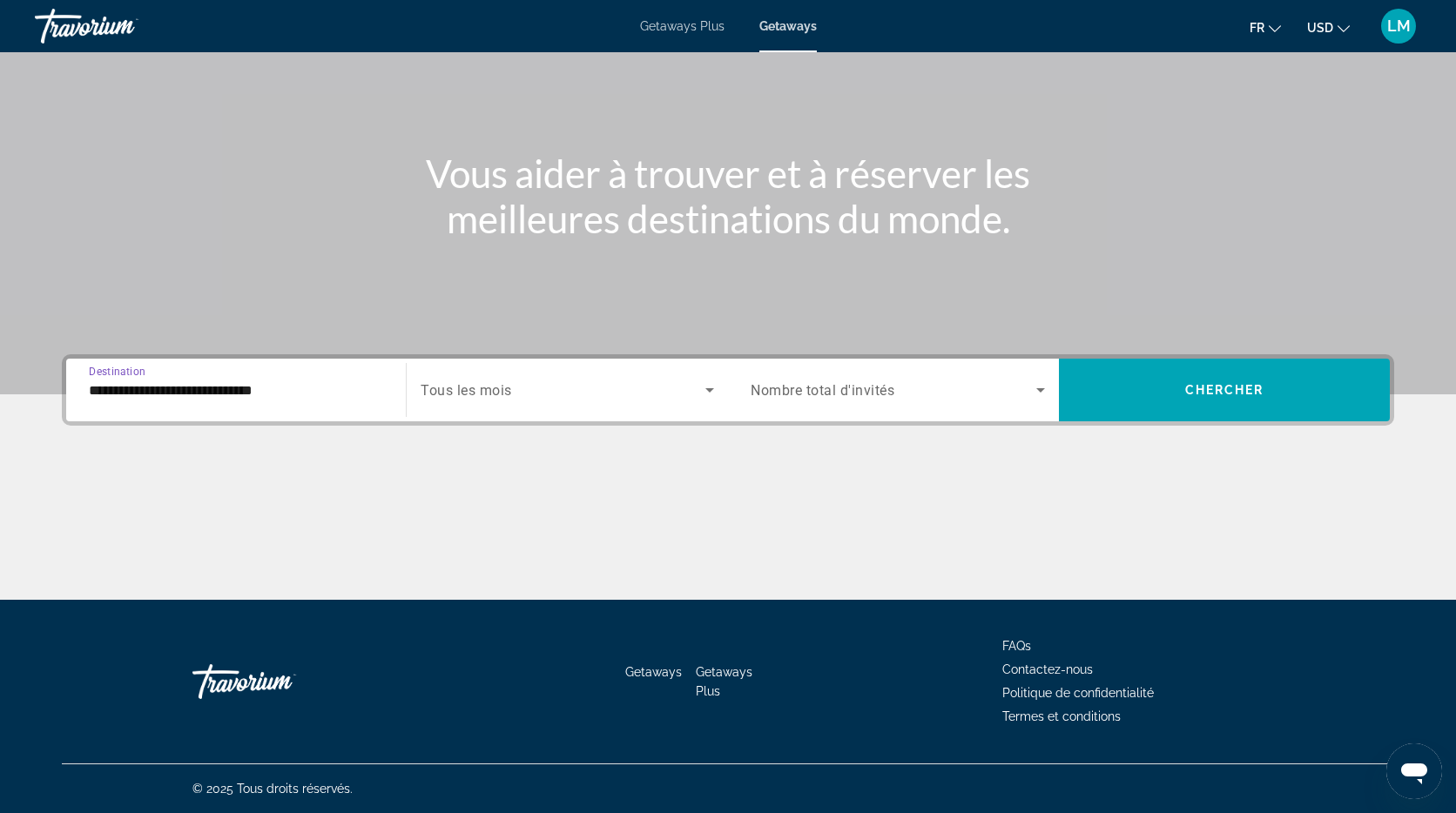
click at [498, 384] on span "Tous les mois" at bounding box center [466, 390] width 91 height 16
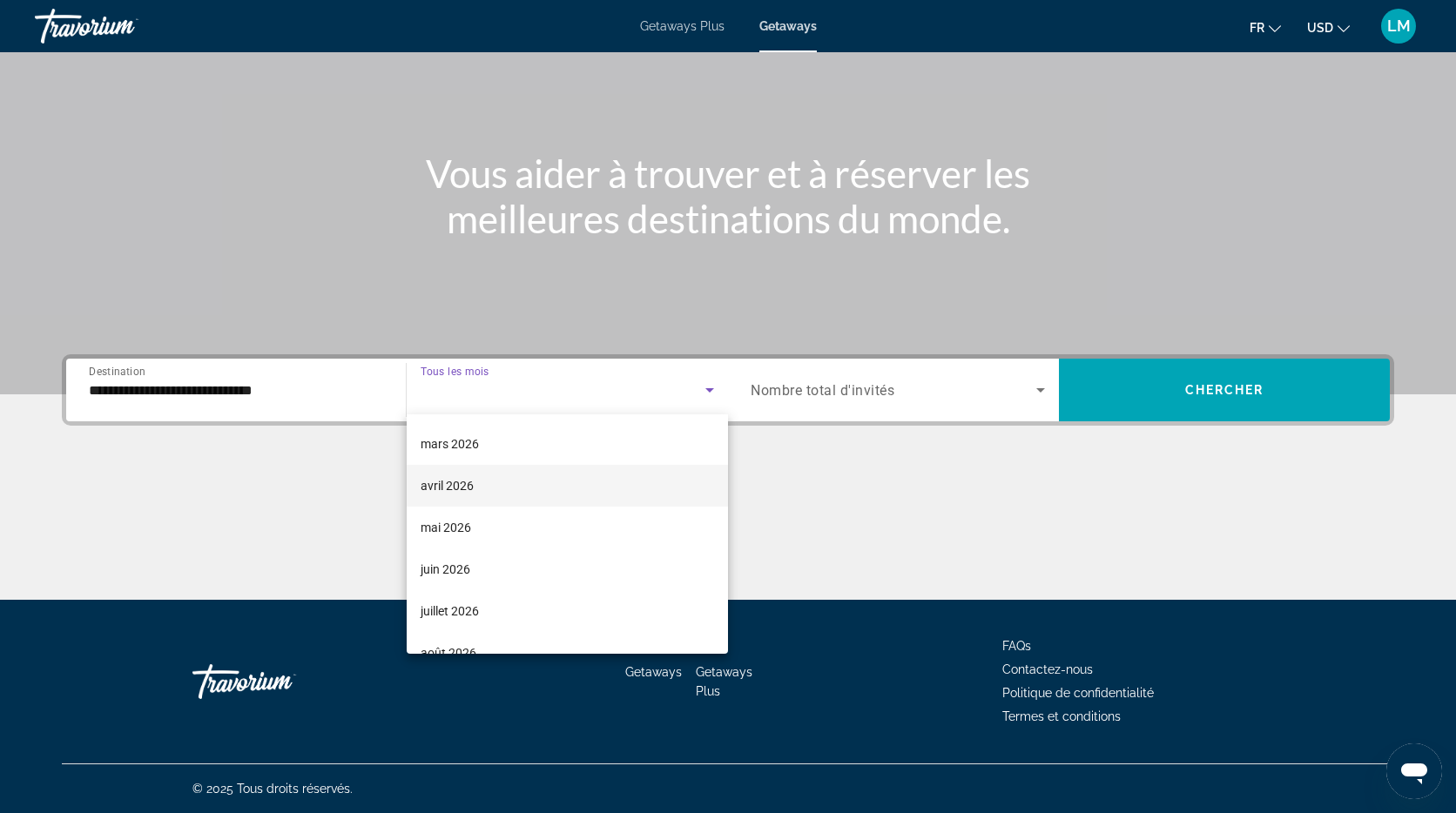
scroll to position [246, 0]
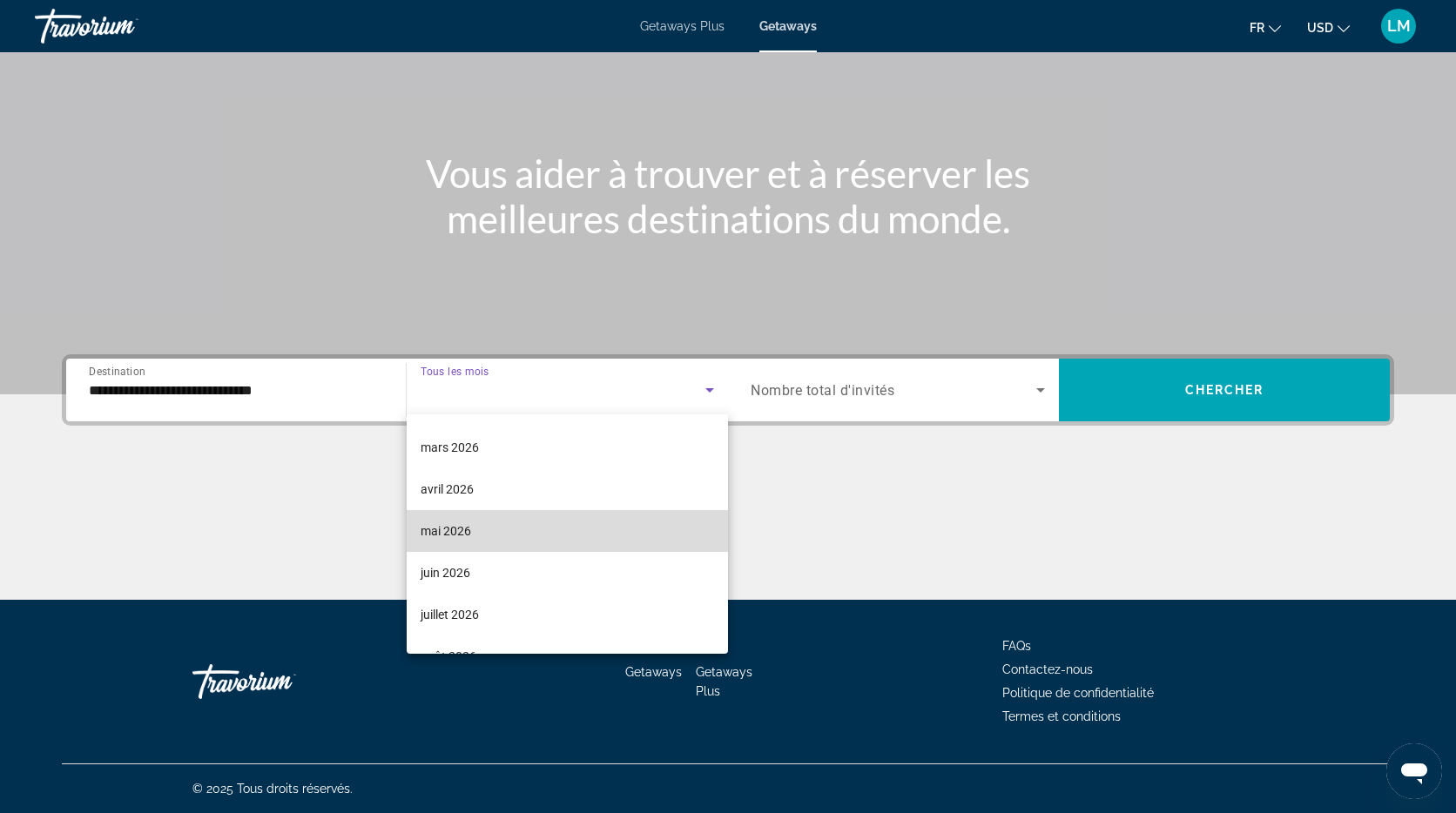
click at [473, 535] on mat-option "mai 2026" at bounding box center [567, 531] width 322 height 42
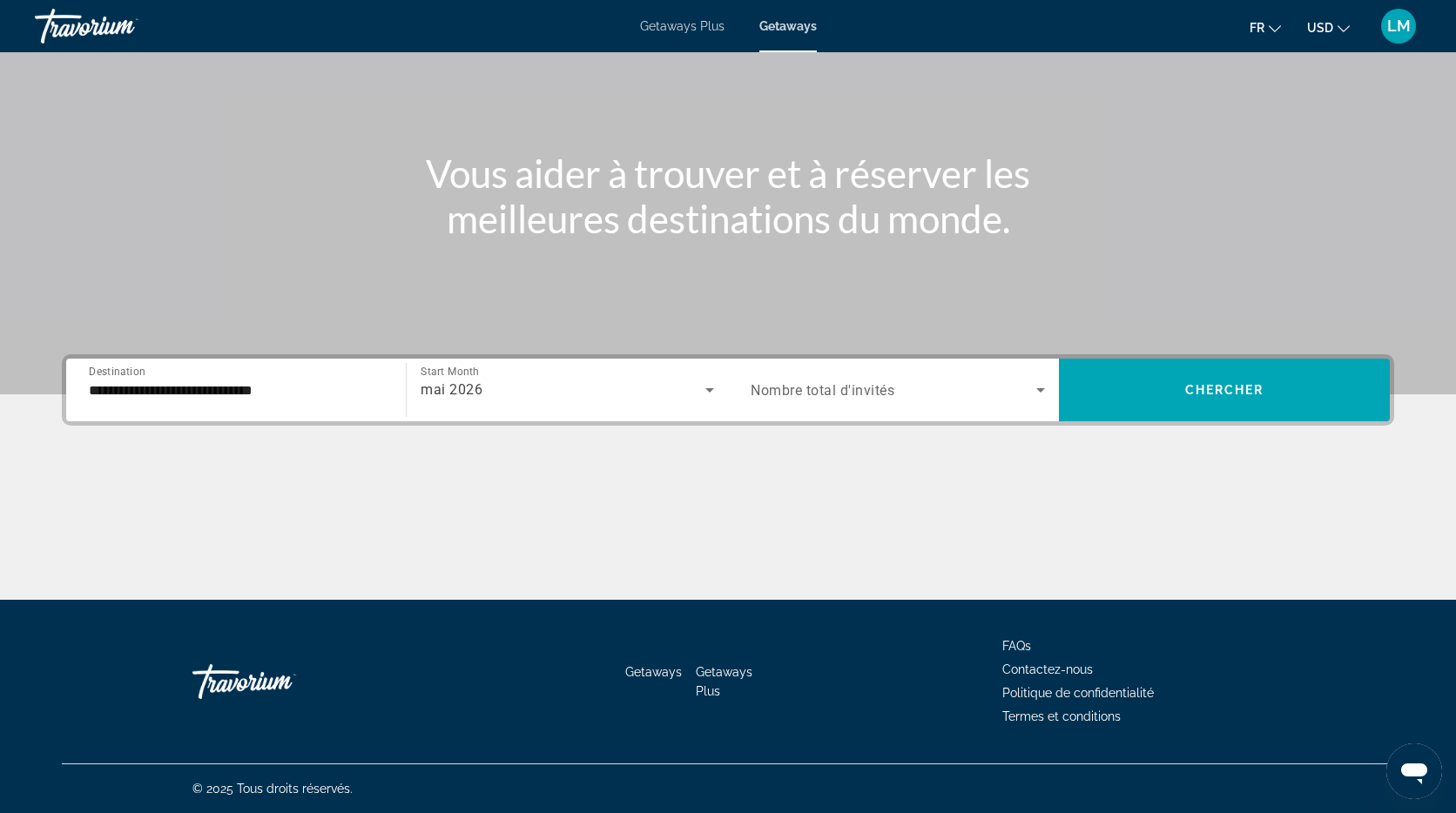
click at [846, 406] on div "Search widget" at bounding box center [898, 390] width 294 height 49
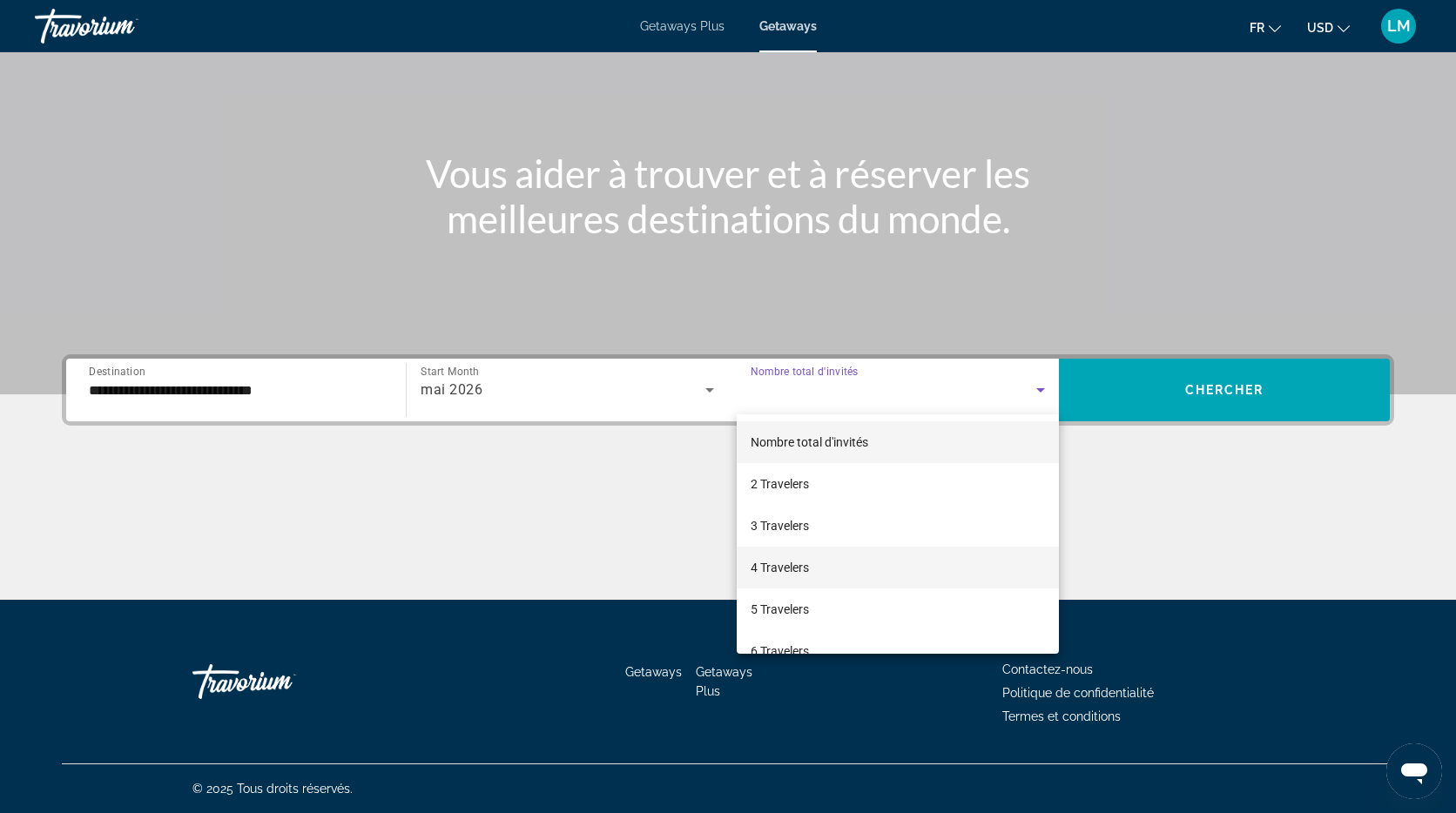
click at [798, 550] on mat-option "4 Travelers" at bounding box center [898, 567] width 322 height 42
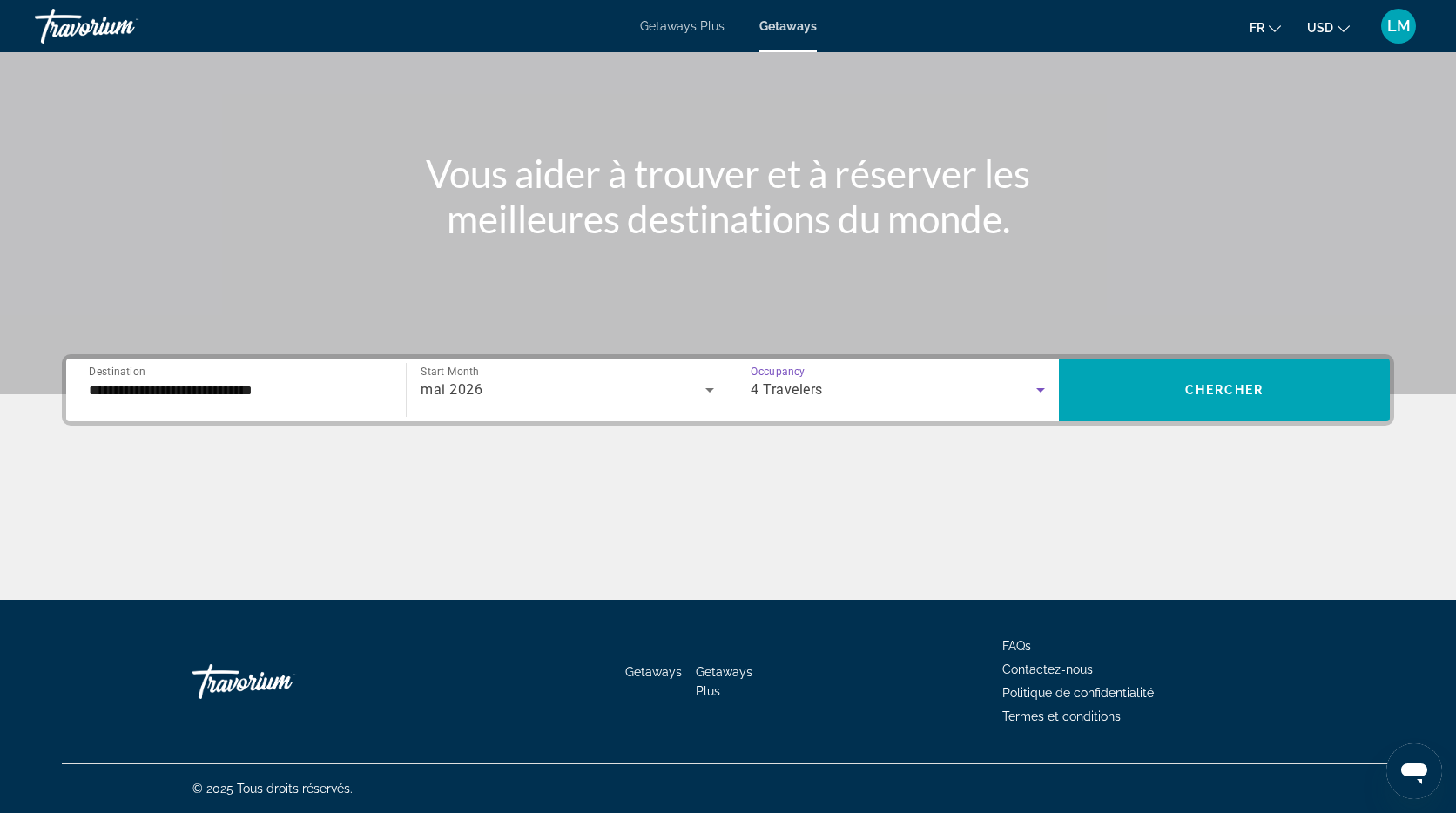
click at [182, 397] on input "**********" at bounding box center [236, 390] width 294 height 21
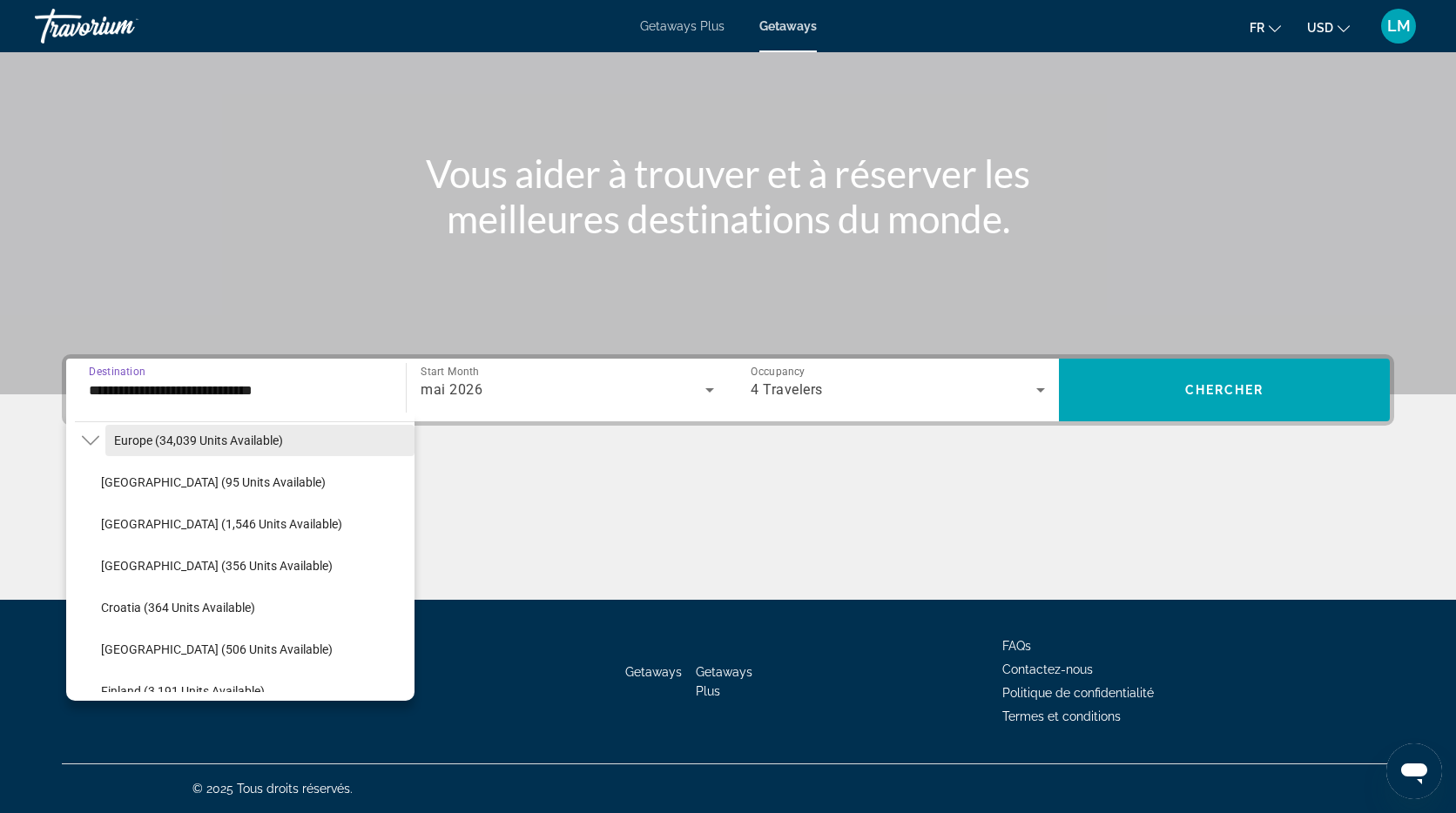
scroll to position [193, 0]
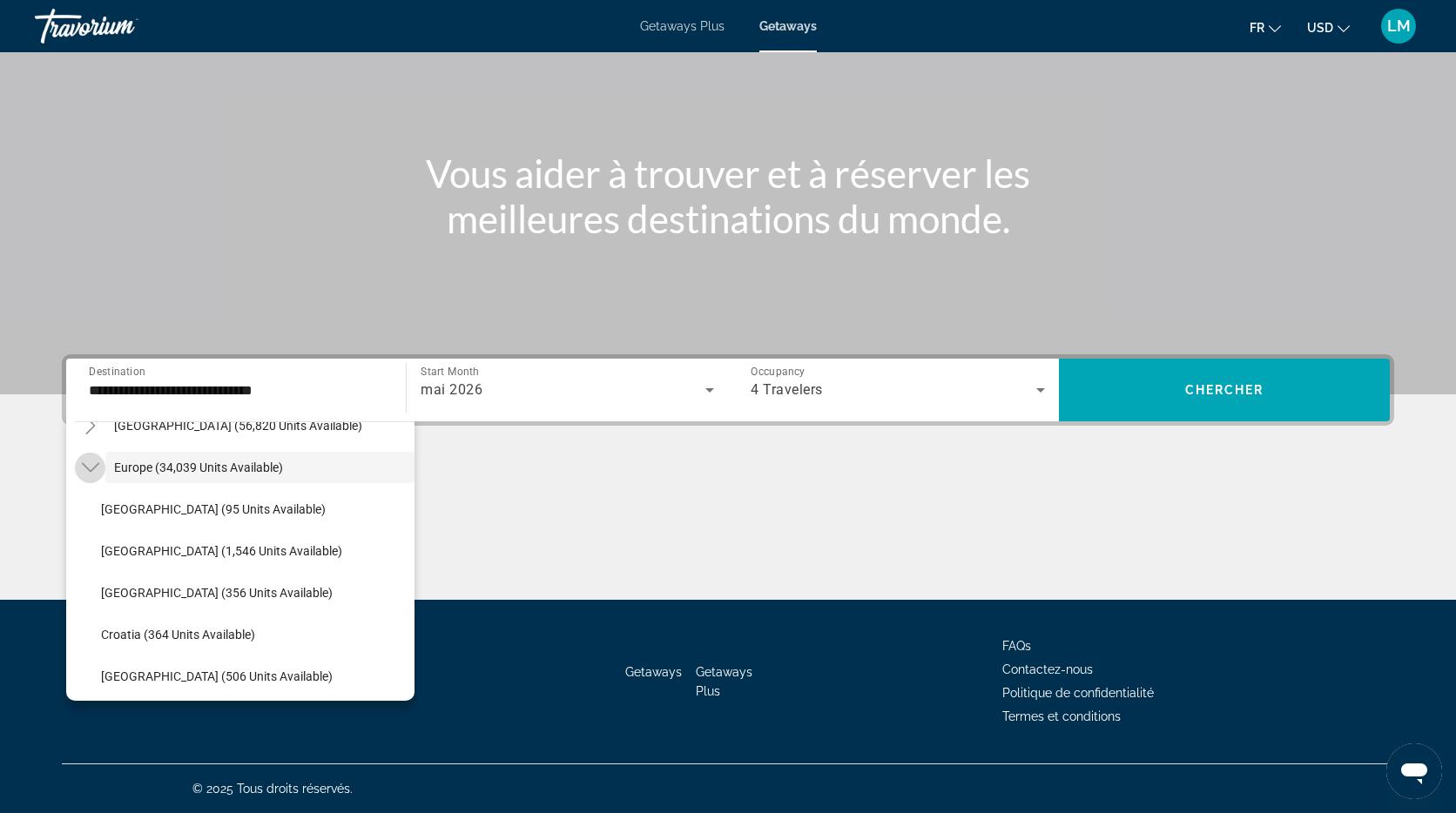
click at [94, 467] on icon "Toggle Europe (34,039 units available)" at bounding box center [89, 468] width 17 height 10
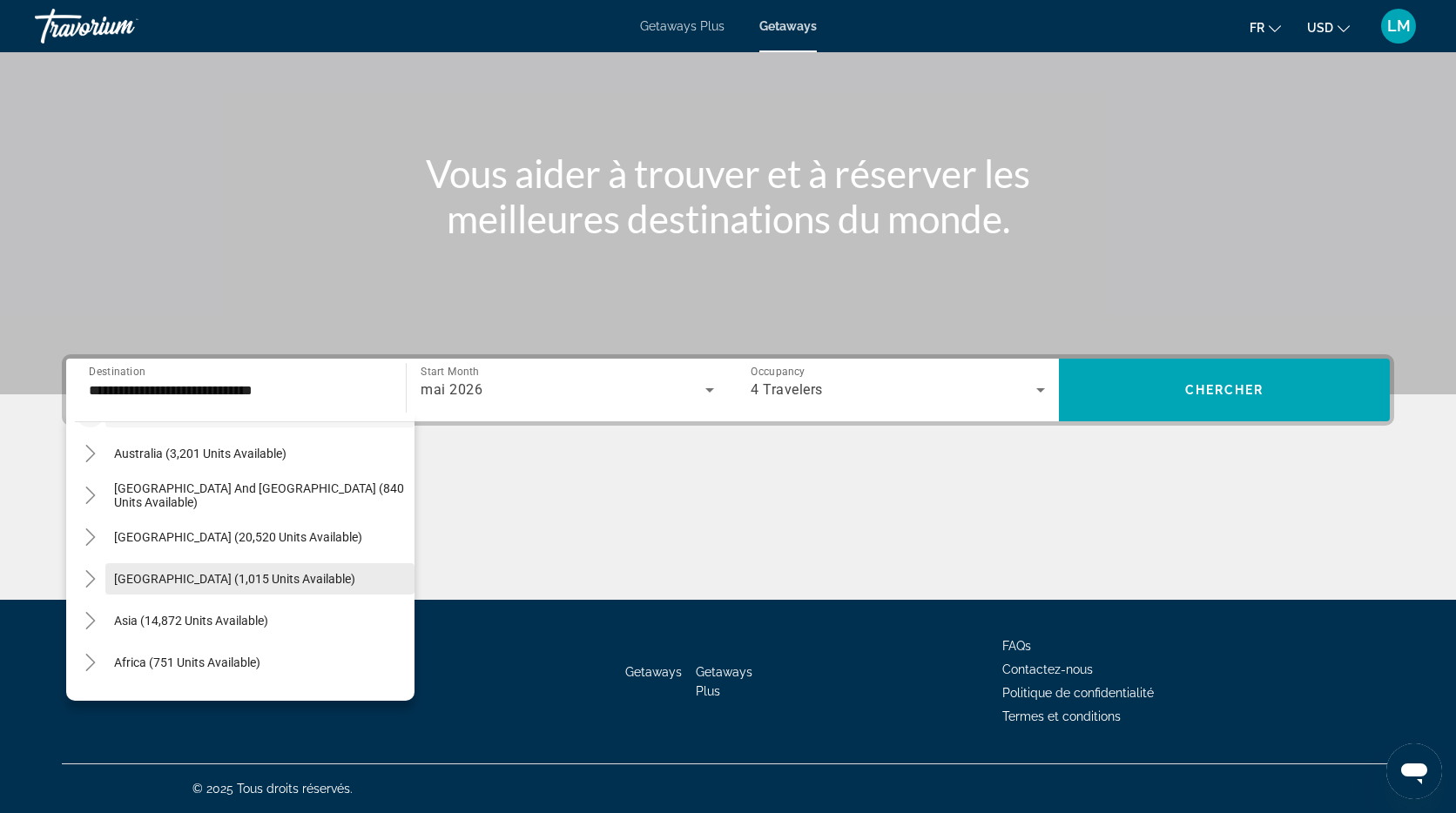
scroll to position [282, 0]
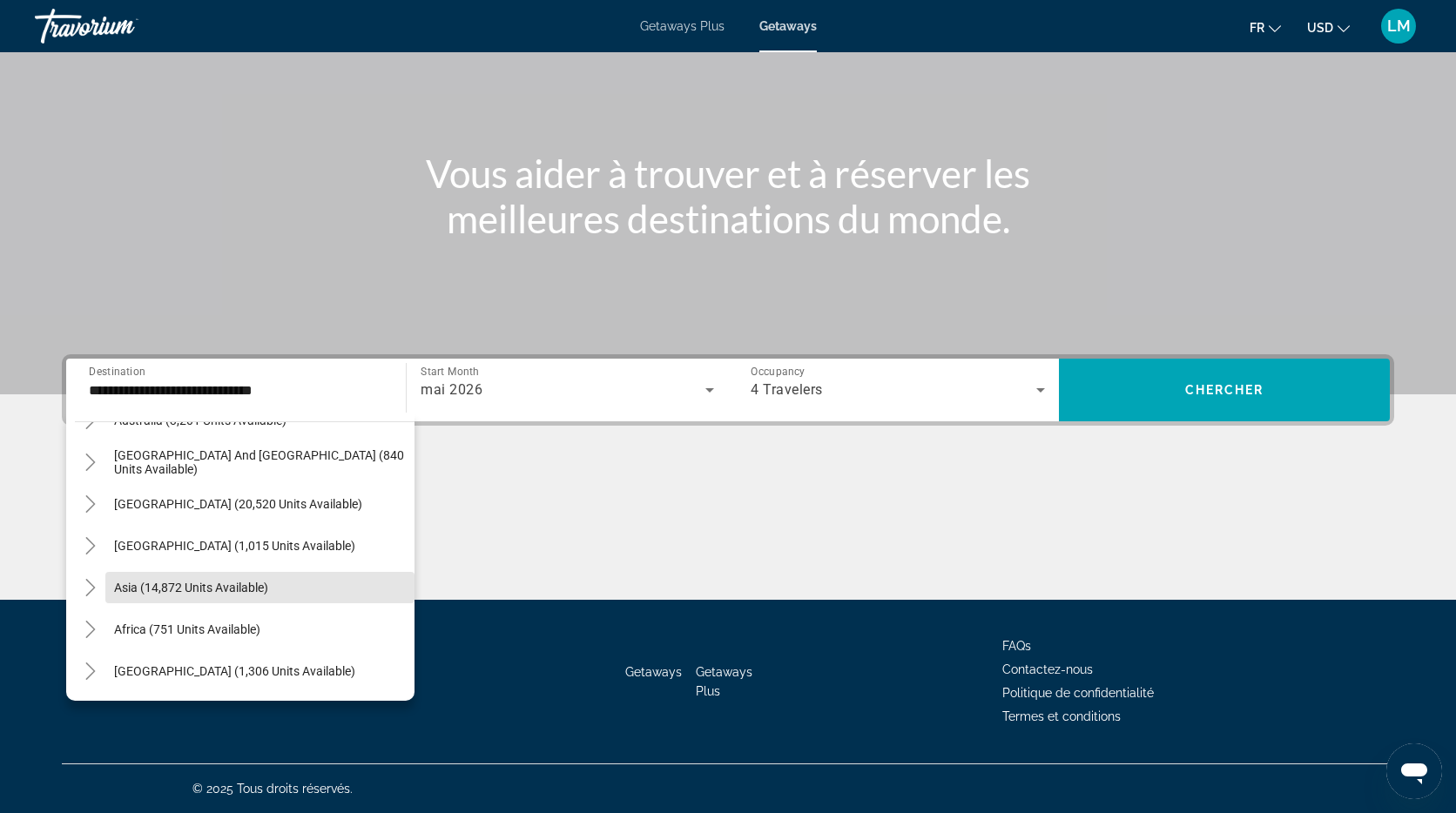
drag, startPoint x: 206, startPoint y: 585, endPoint x: 308, endPoint y: 549, distance: 108.2
click at [206, 585] on span "Asia (14,872 units available)" at bounding box center [191, 587] width 154 height 14
type input "**********"
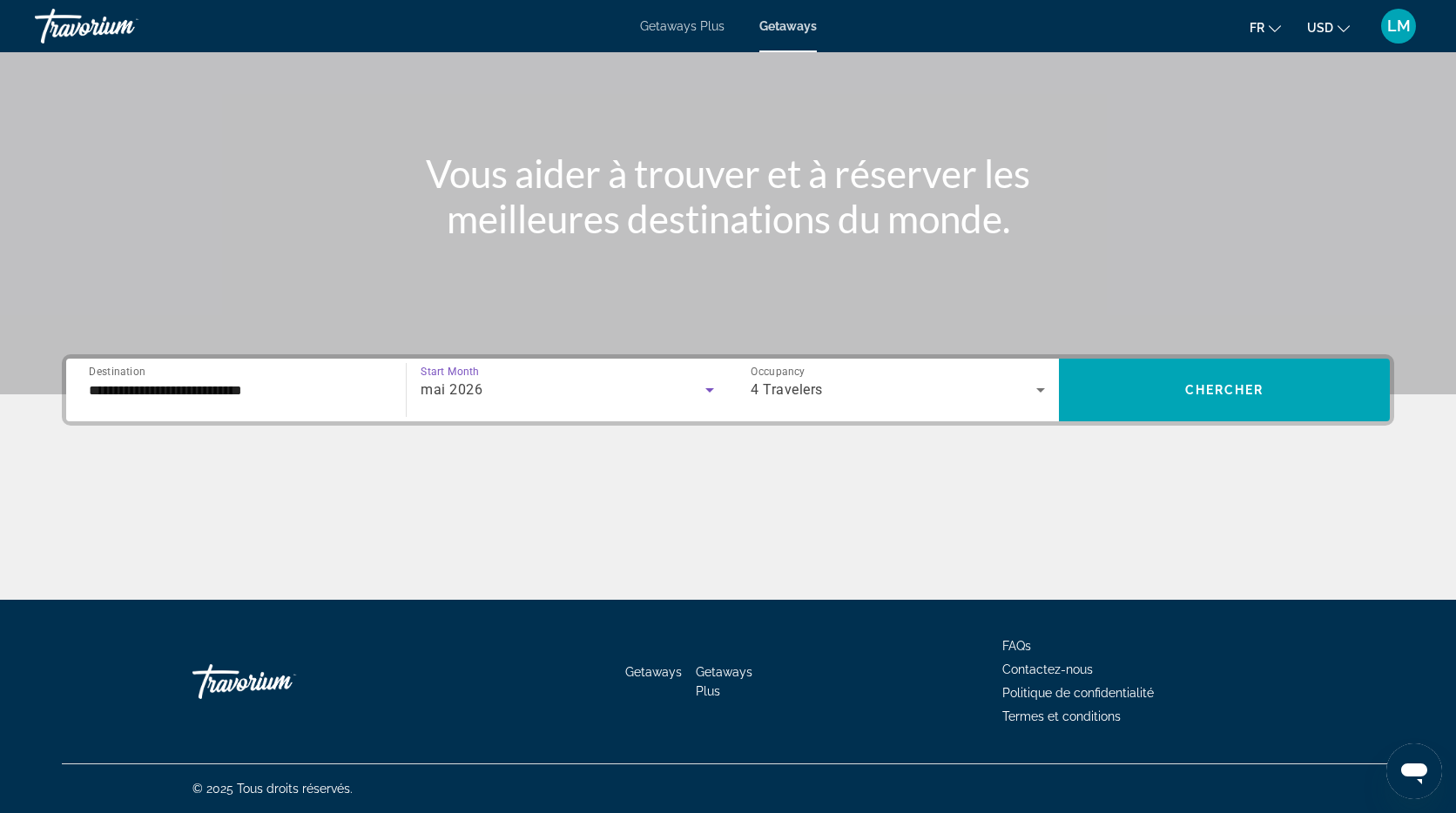
click at [710, 384] on icon "Search widget" at bounding box center [709, 389] width 21 height 21
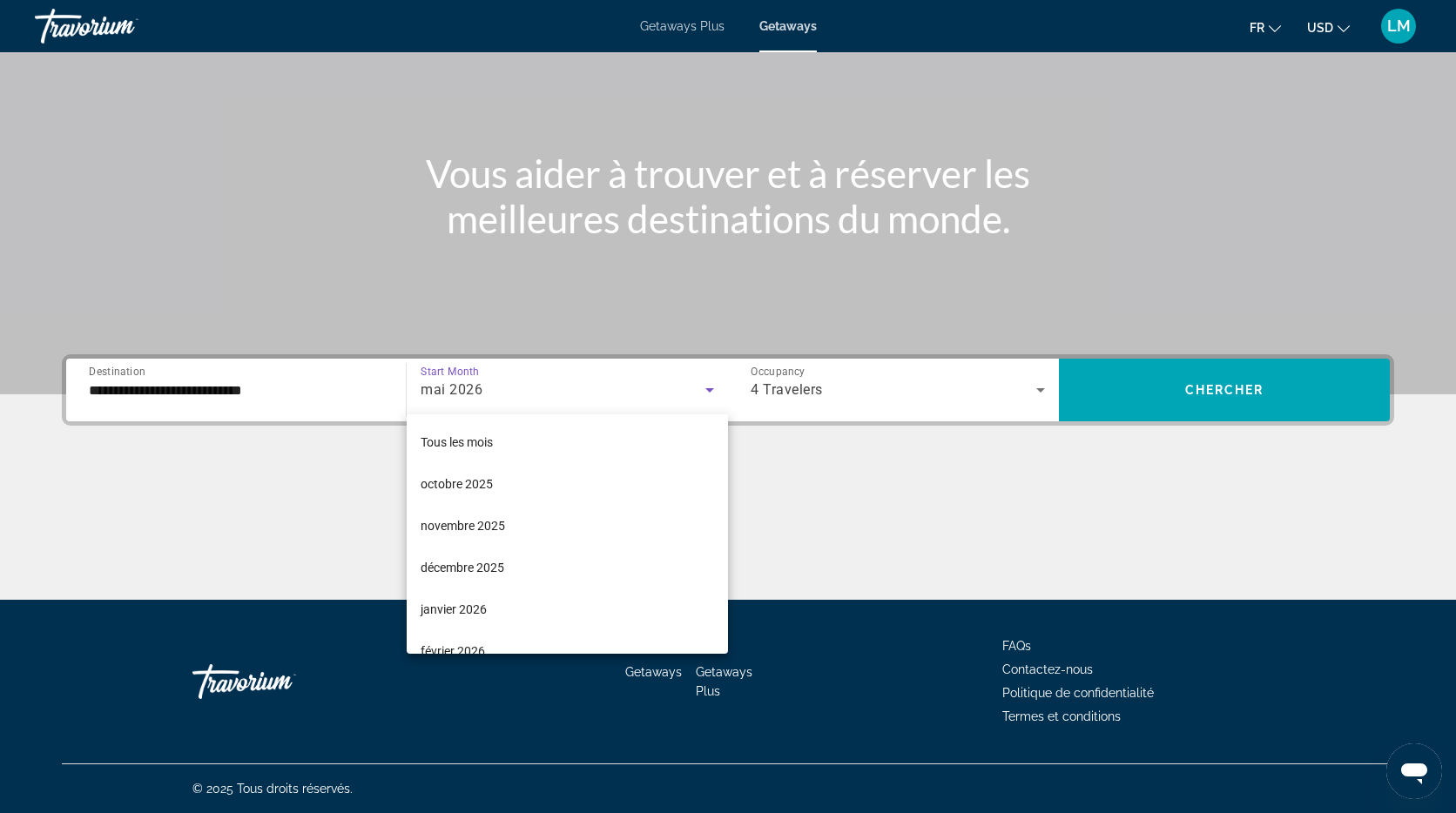
scroll to position [144, 0]
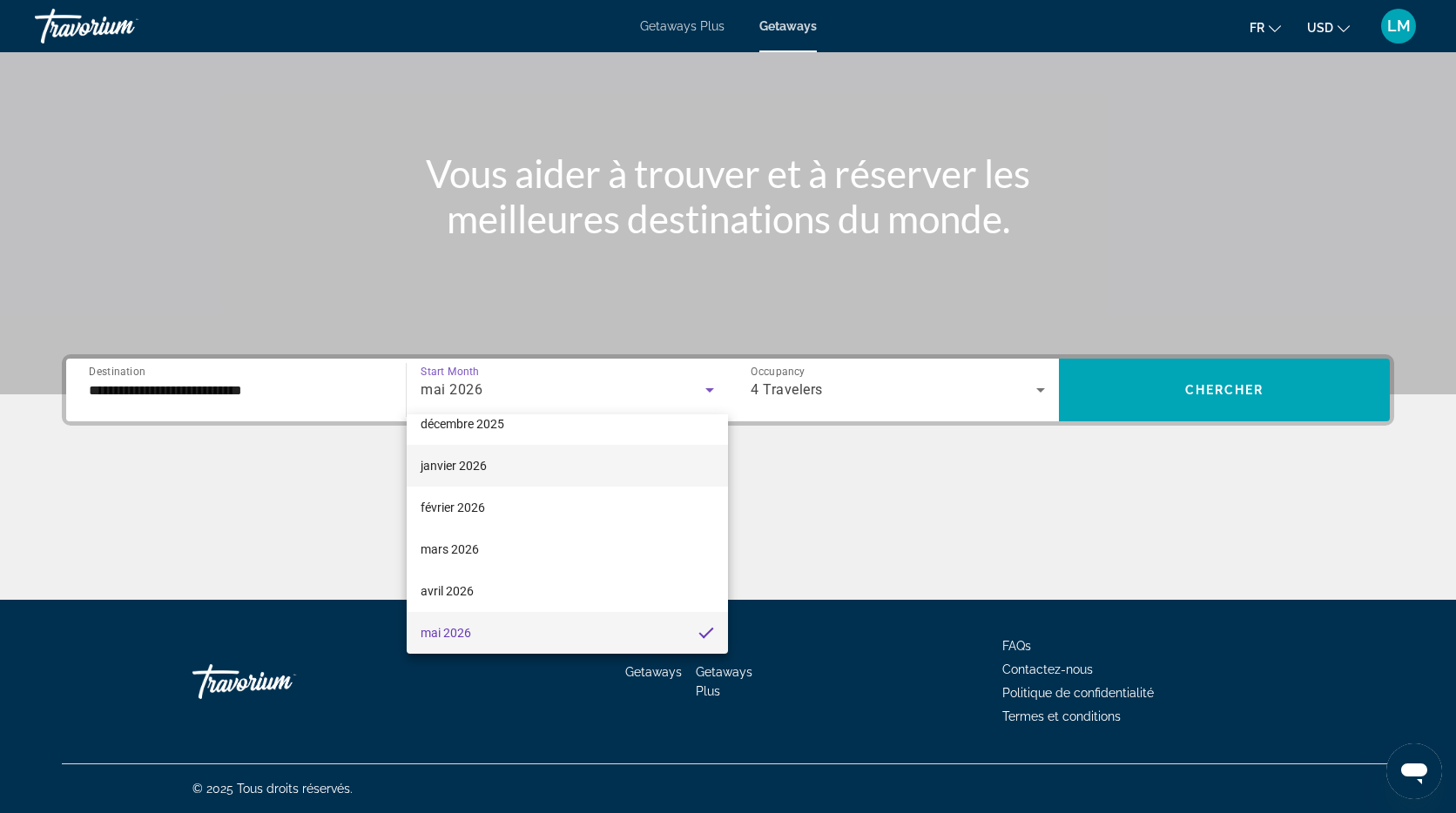
drag, startPoint x: 509, startPoint y: 503, endPoint x: 607, endPoint y: 481, distance: 100.4
click at [509, 503] on mat-option "février 2026" at bounding box center [567, 508] width 322 height 42
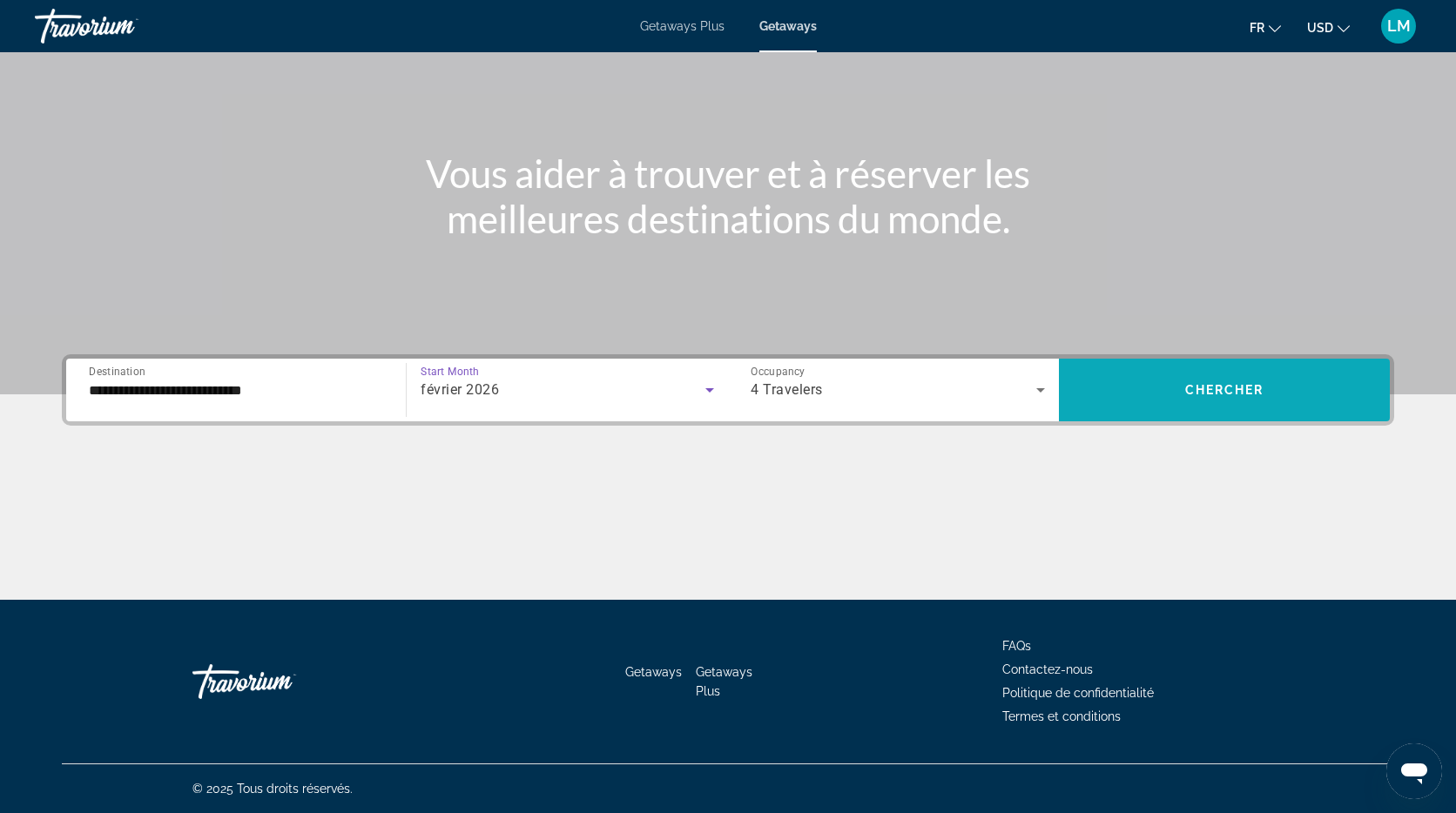
click at [1239, 388] on span "Chercher" at bounding box center [1225, 389] width 79 height 14
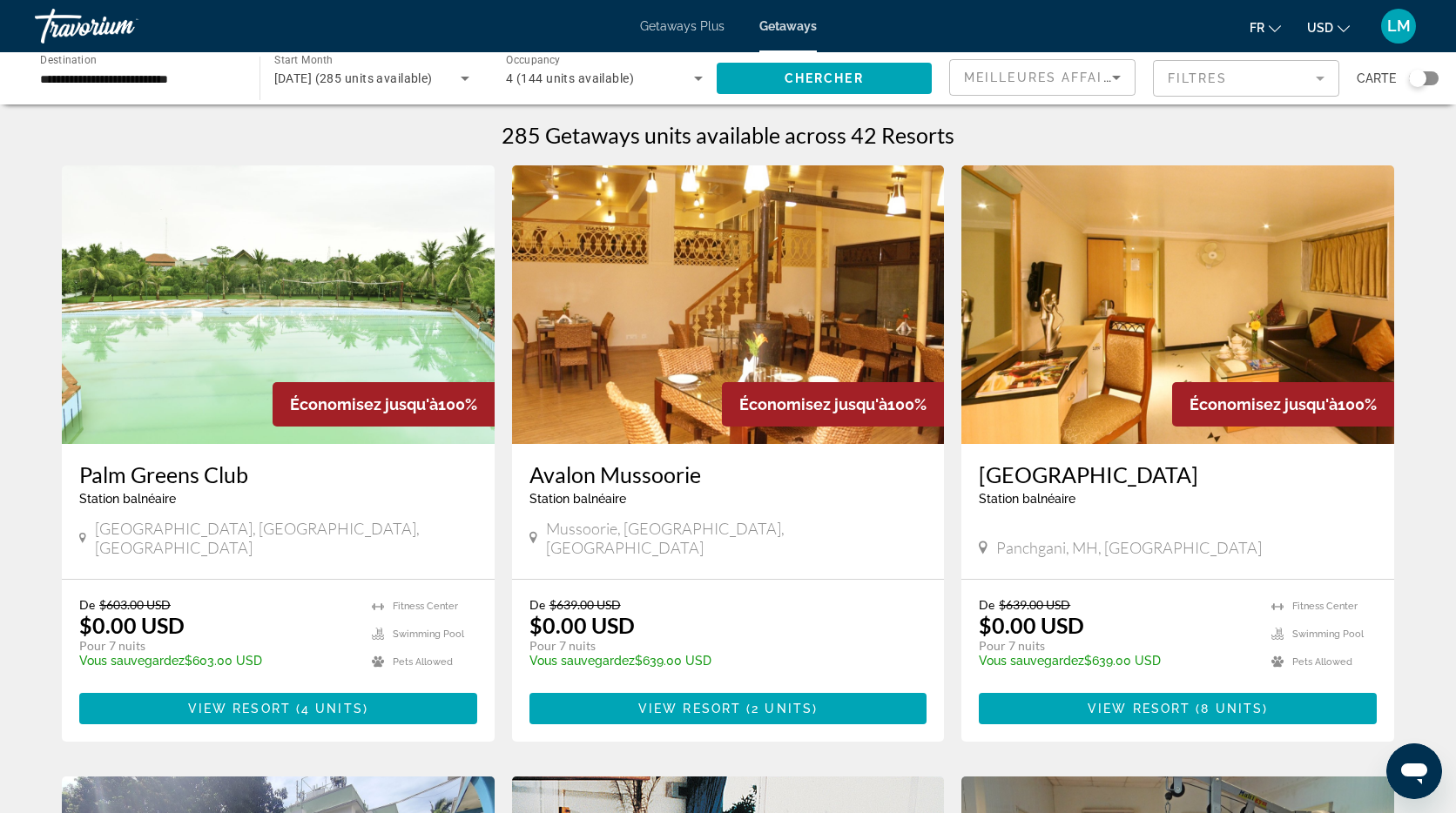
click at [1405, 79] on div "Search widget" at bounding box center [1416, 78] width 42 height 14
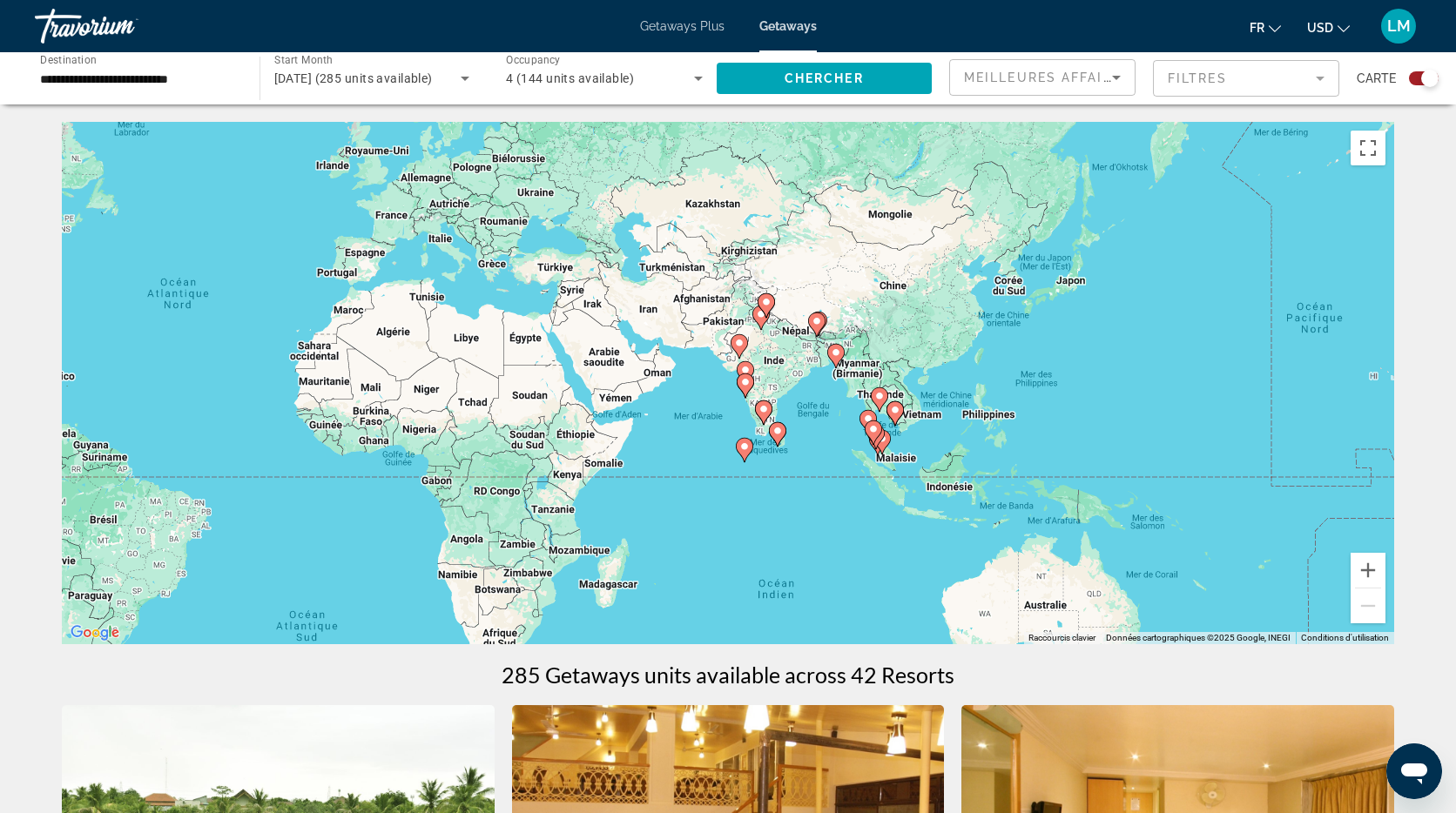
drag, startPoint x: 1291, startPoint y: 368, endPoint x: 798, endPoint y: 352, distance: 493.3
click at [798, 353] on div "Pour activer le glissement avec le clavier, appuyez sur Alt+Entrée. Une fois ce…" at bounding box center [727, 383] width 1332 height 522
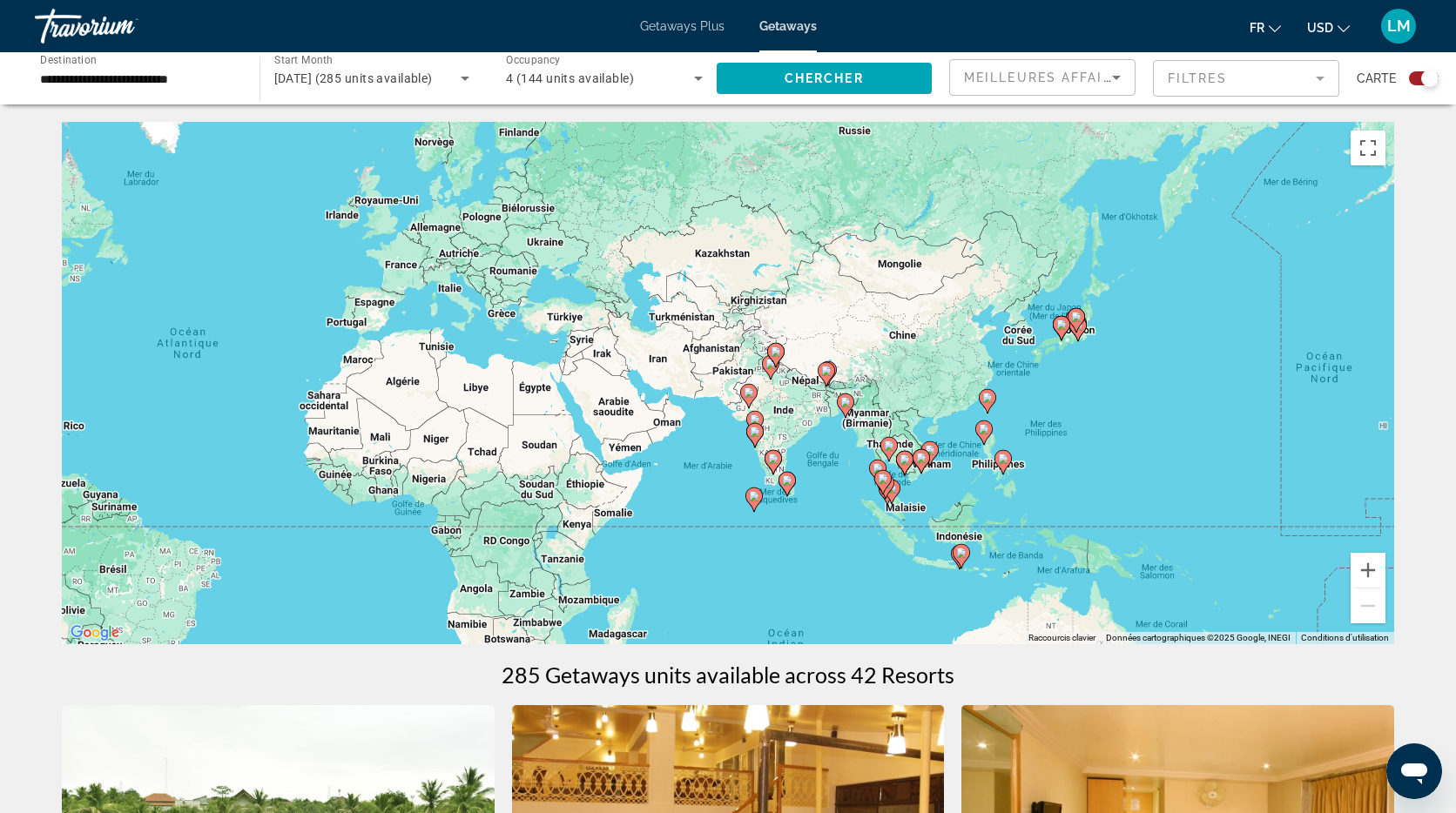
click at [758, 502] on icon "Main content" at bounding box center [753, 500] width 15 height 23
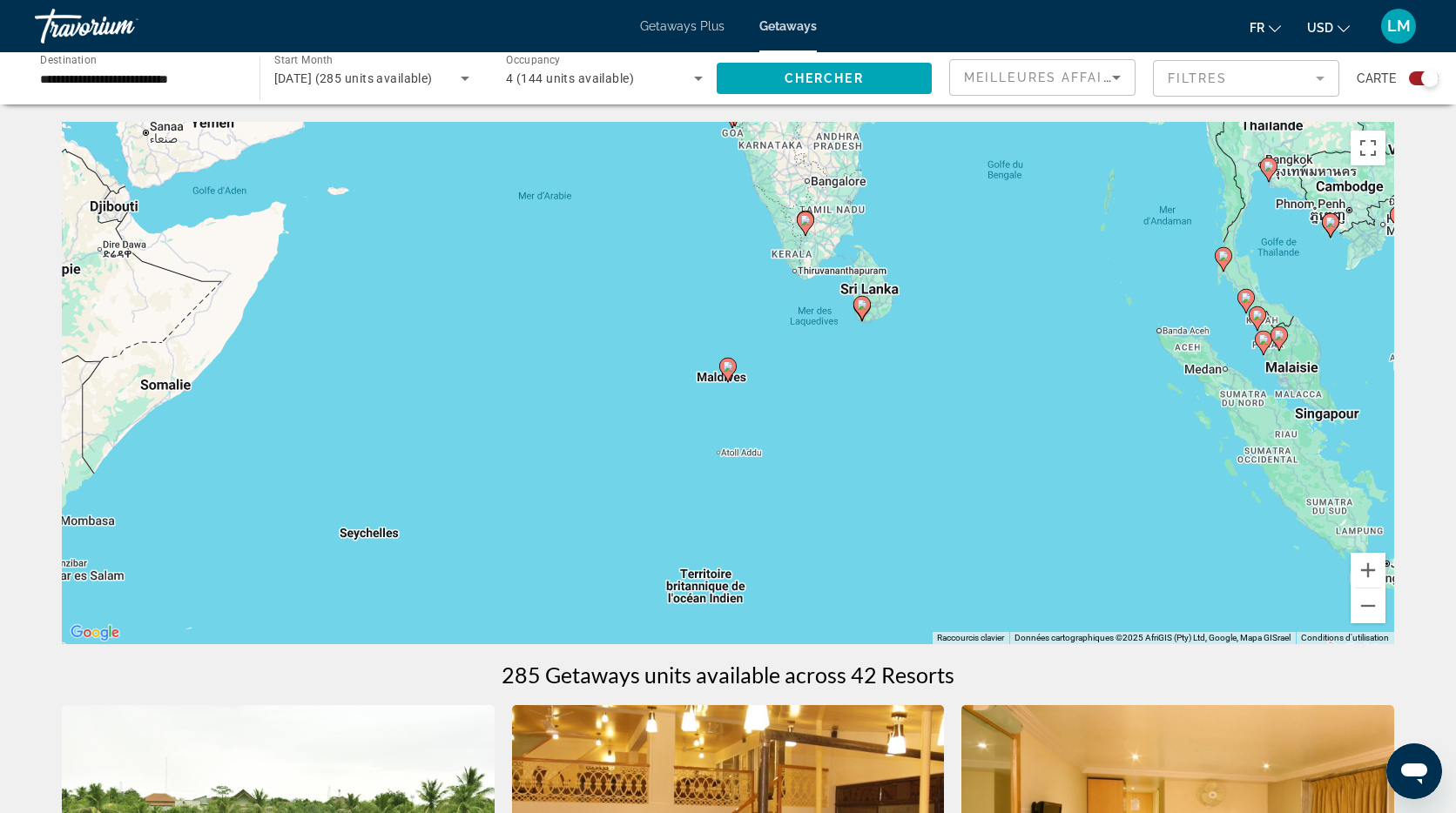
click at [730, 374] on icon "Main content" at bounding box center [727, 369] width 15 height 23
type input "**********"
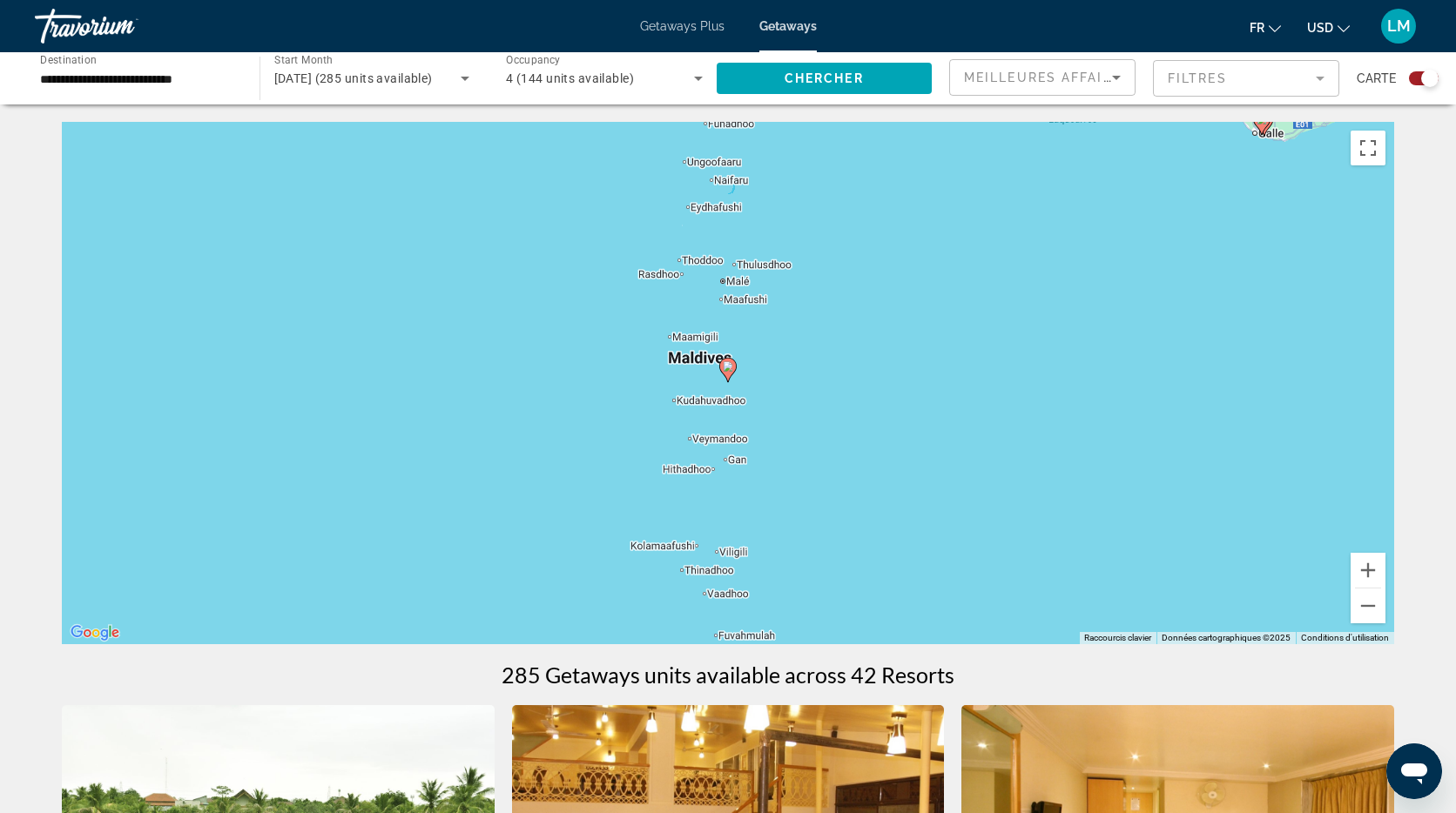
click at [725, 374] on icon "Main content" at bounding box center [727, 369] width 15 height 23
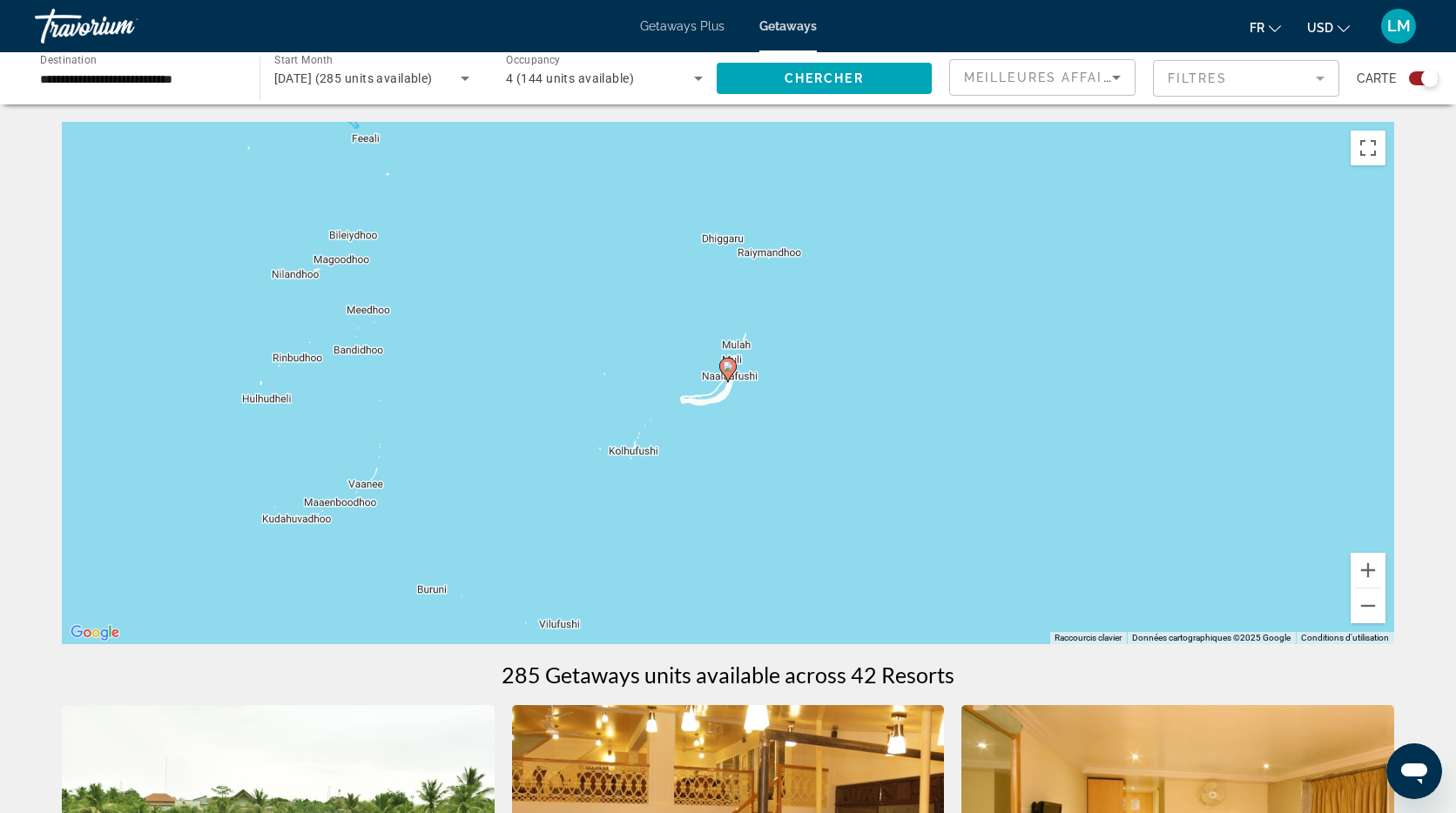
click at [727, 372] on icon "Main content" at bounding box center [727, 369] width 15 height 23
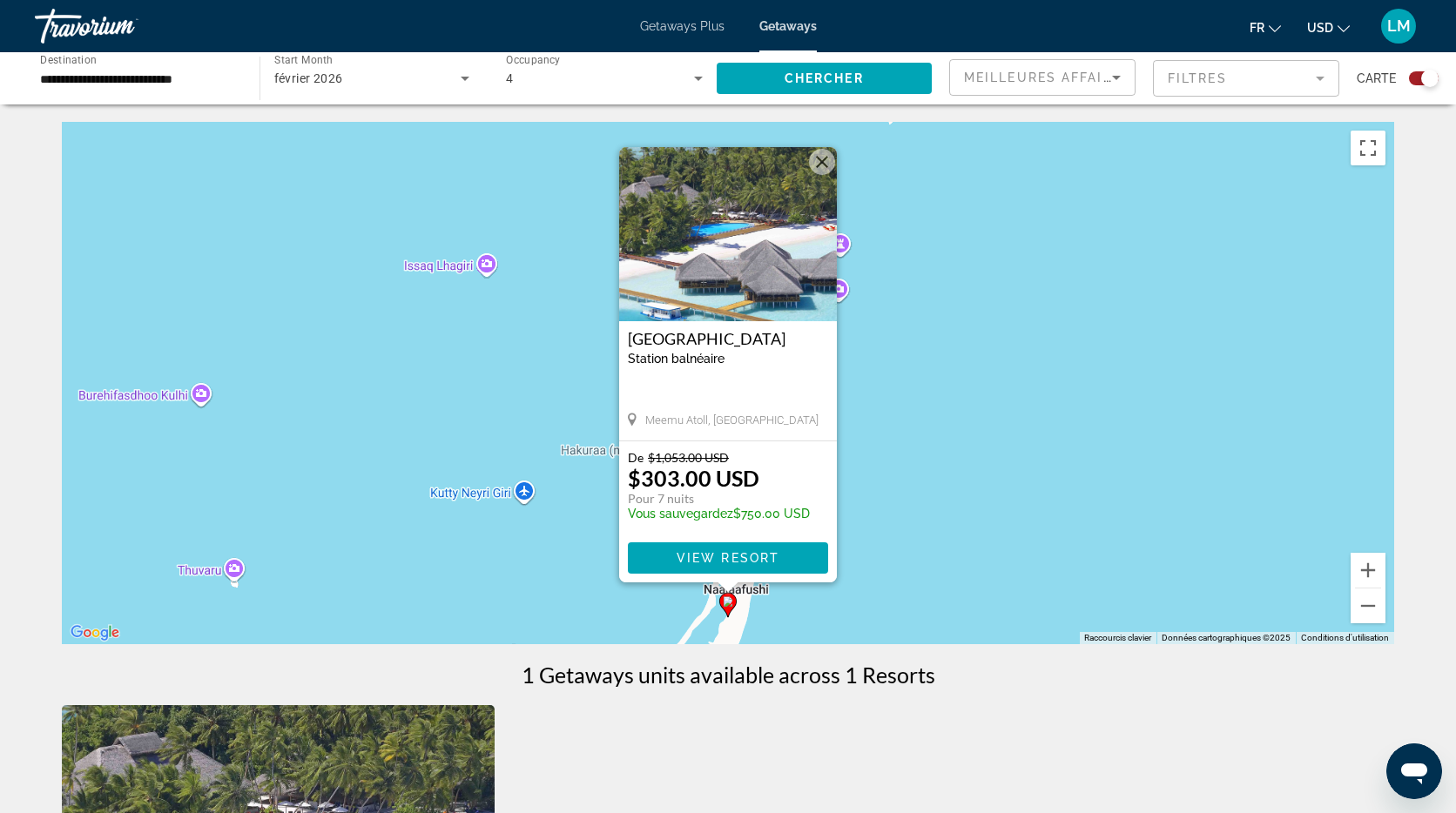
click at [723, 288] on img "Main content" at bounding box center [727, 234] width 218 height 174
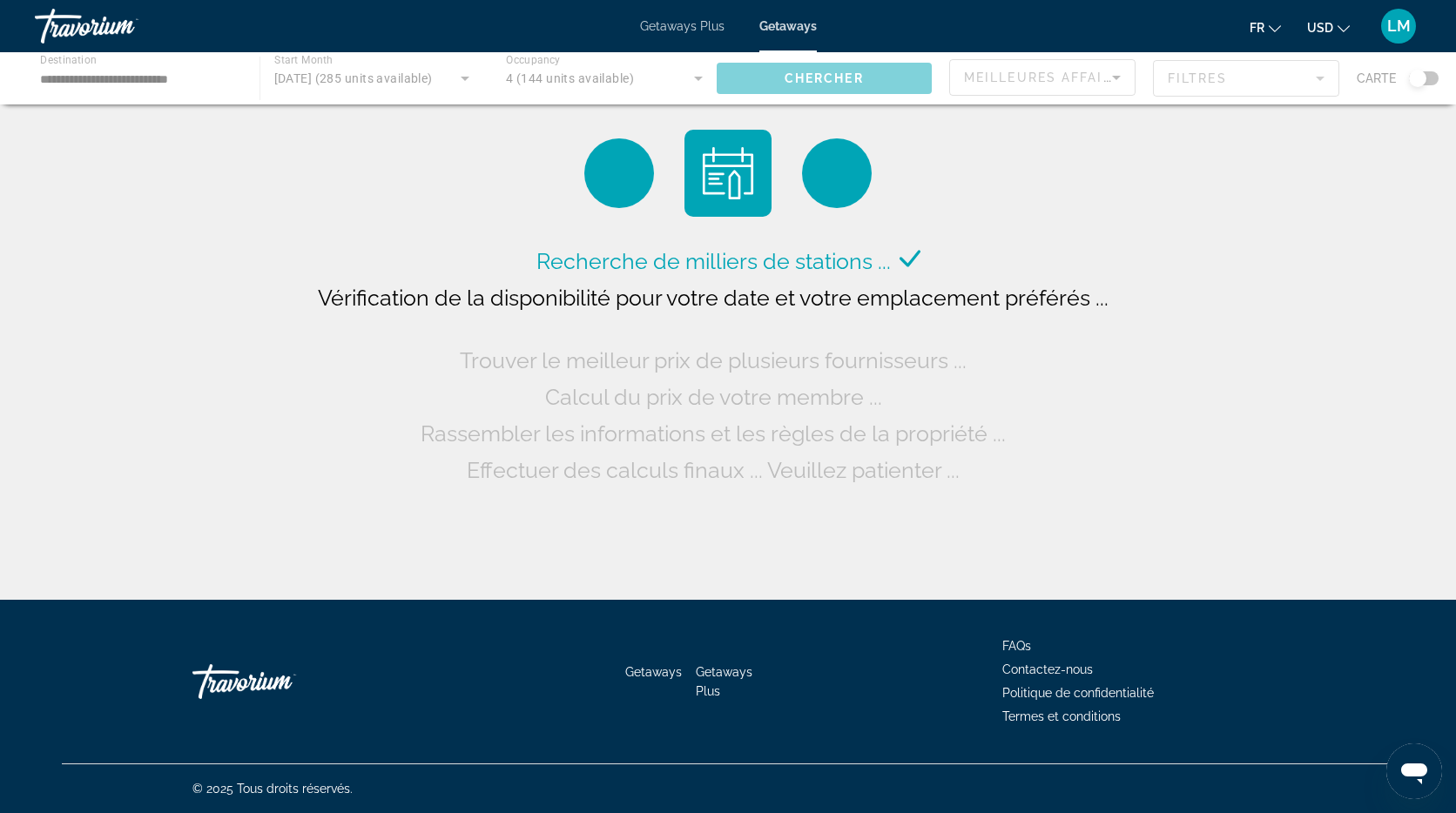
click at [128, 78] on div "Main content" at bounding box center [728, 79] width 1456 height 52
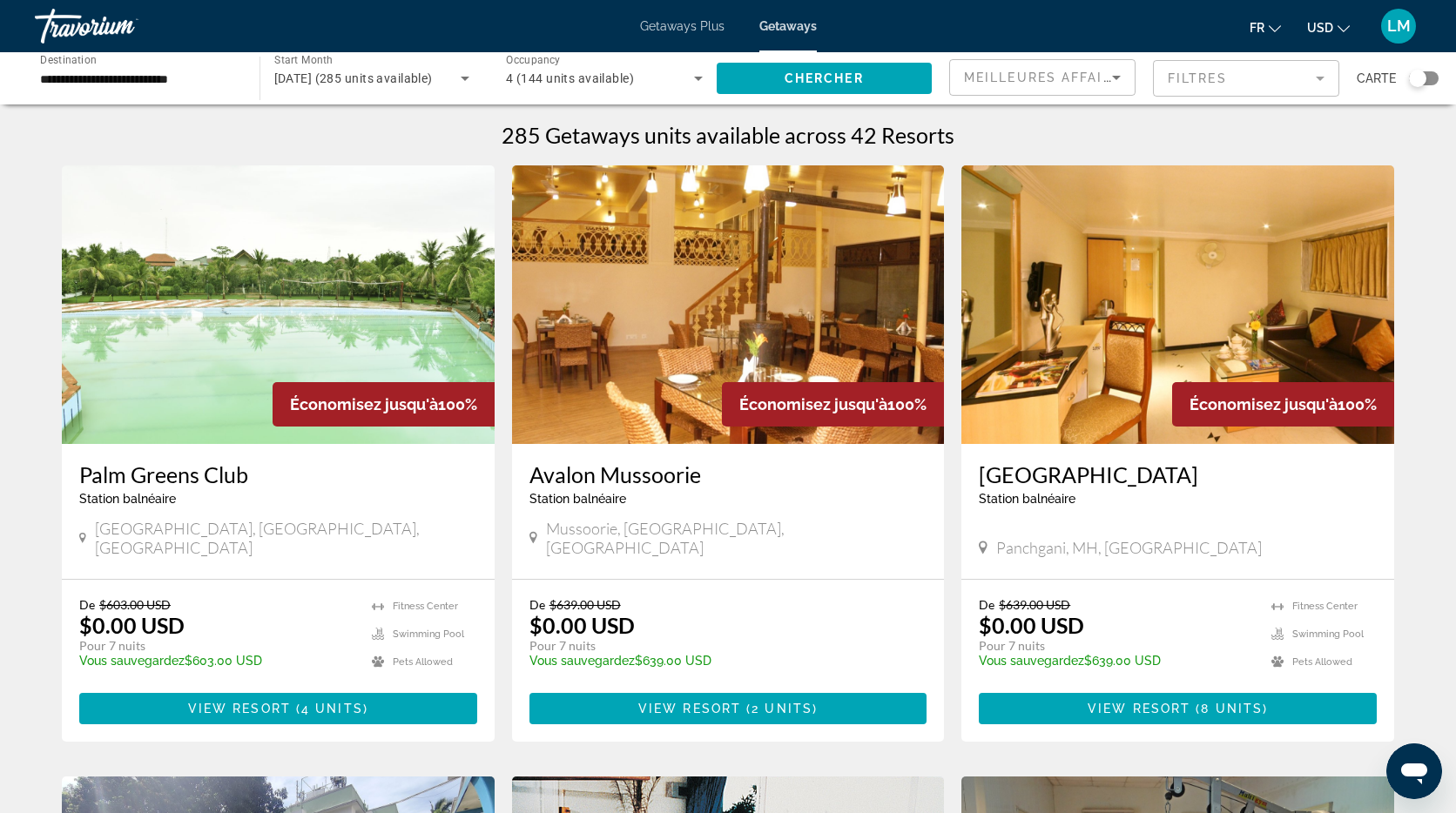
click at [1421, 78] on div "Search widget" at bounding box center [1417, 78] width 17 height 17
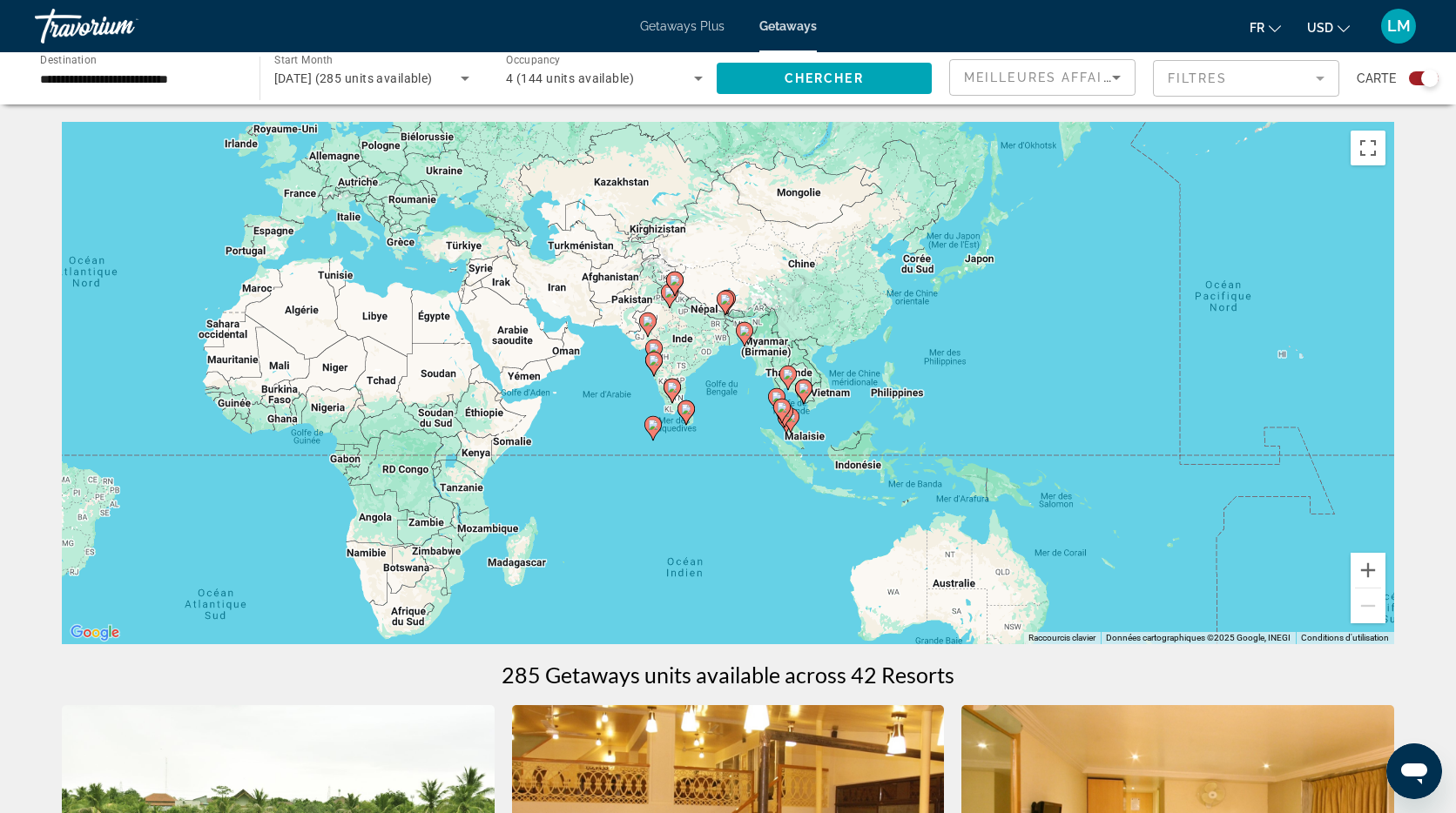
drag, startPoint x: 1232, startPoint y: 435, endPoint x: 643, endPoint y: 351, distance: 595.0
click at [643, 351] on div "Pour activer le glissement avec le clavier, appuyez sur Alt+Entrée. Une fois ce…" at bounding box center [727, 383] width 1332 height 522
click at [886, 367] on icon "Main content" at bounding box center [882, 361] width 17 height 24
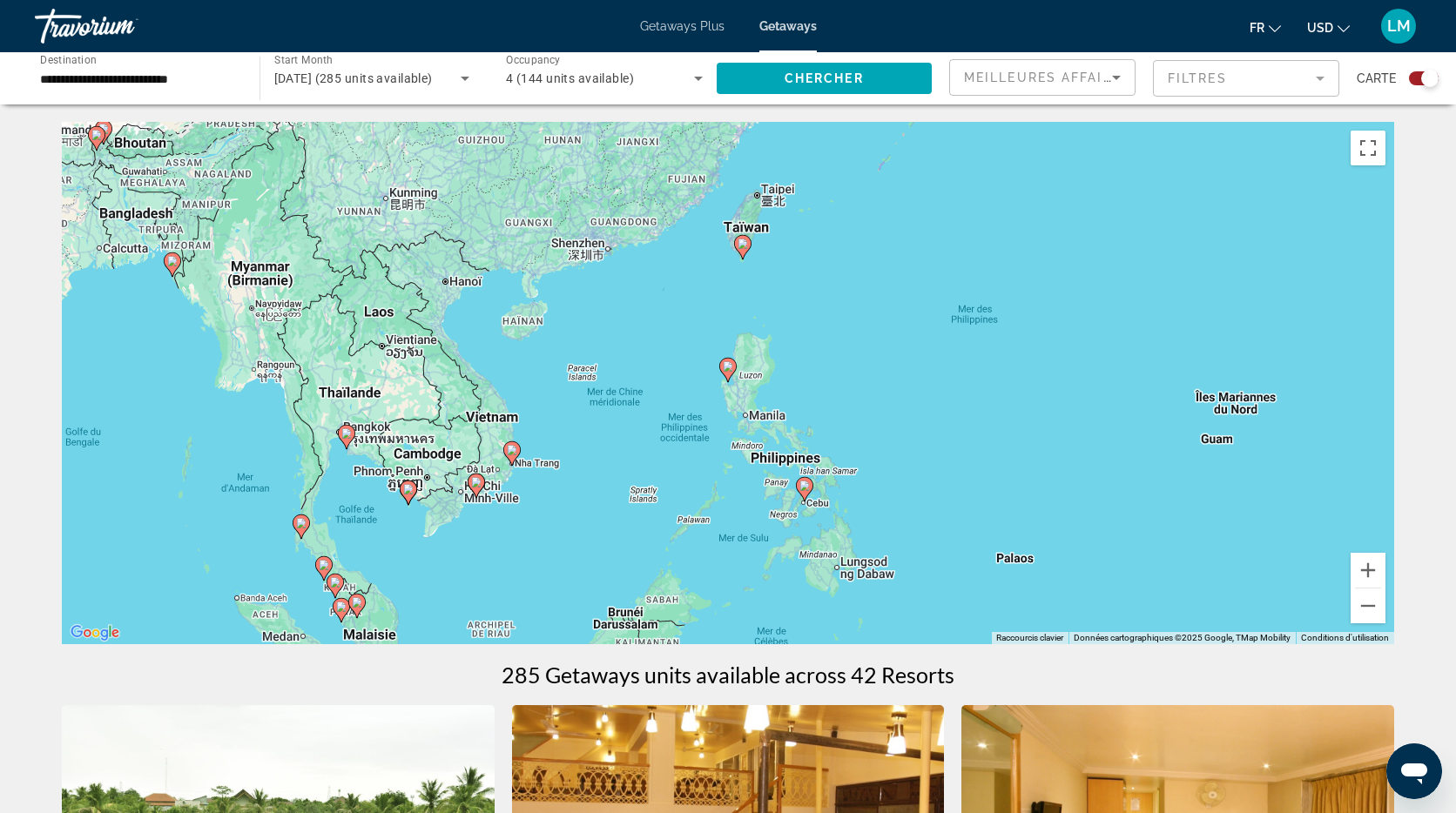
click at [734, 370] on icon "Main content" at bounding box center [727, 369] width 15 height 23
type input "**********"
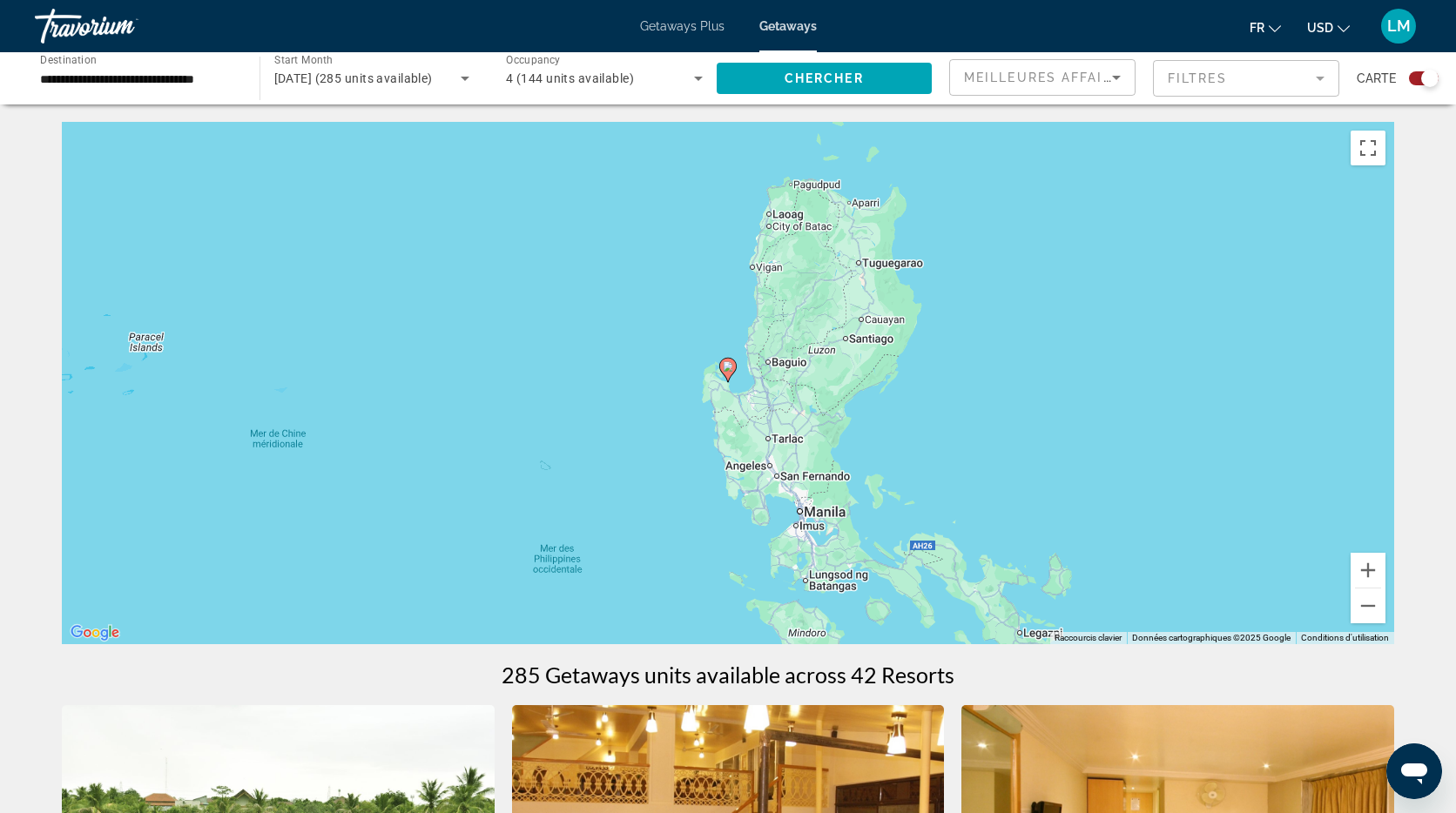
click at [728, 373] on icon "Main content" at bounding box center [727, 369] width 15 height 23
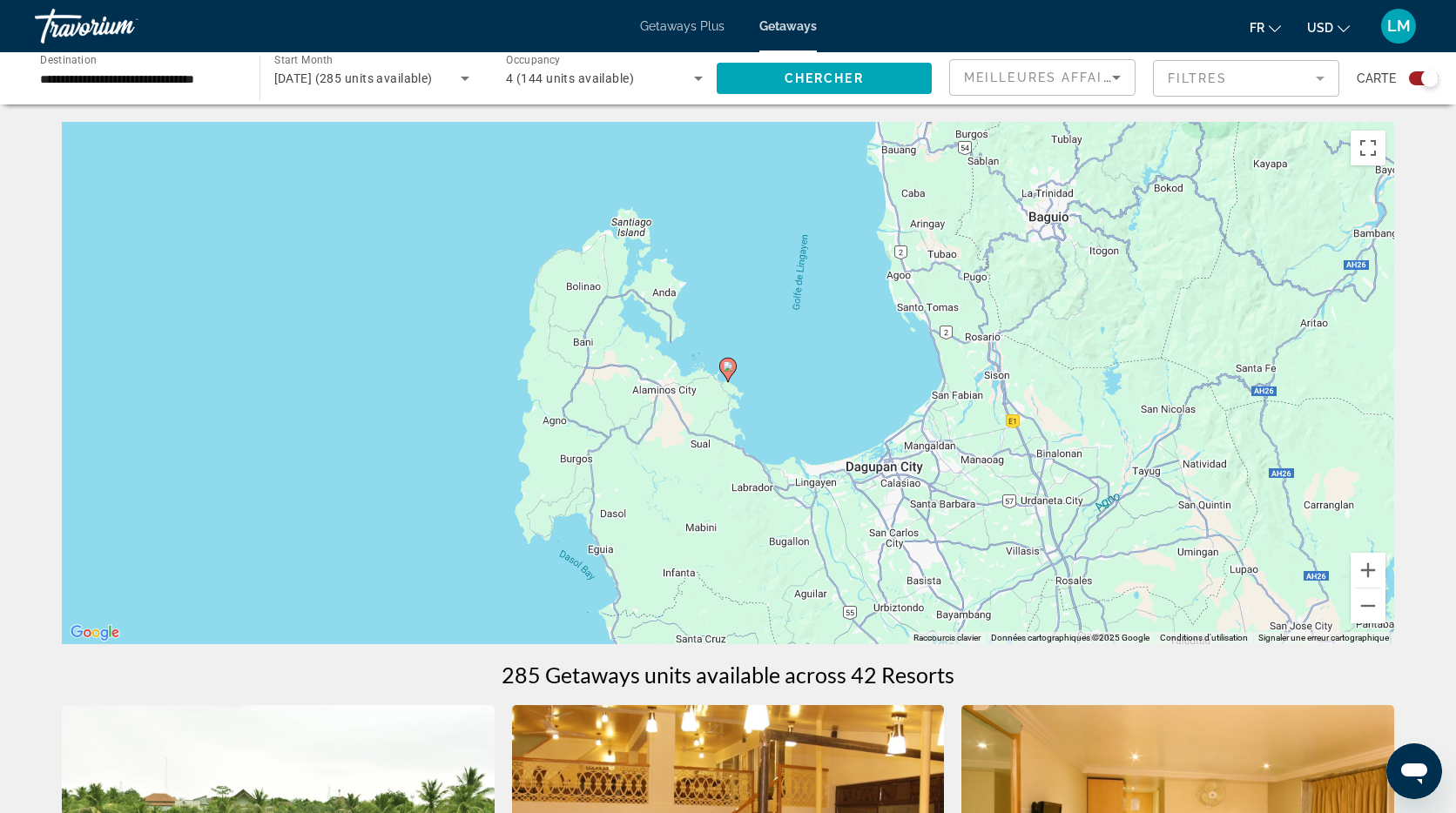
click at [733, 369] on image "Main content" at bounding box center [728, 367] width 11 height 11
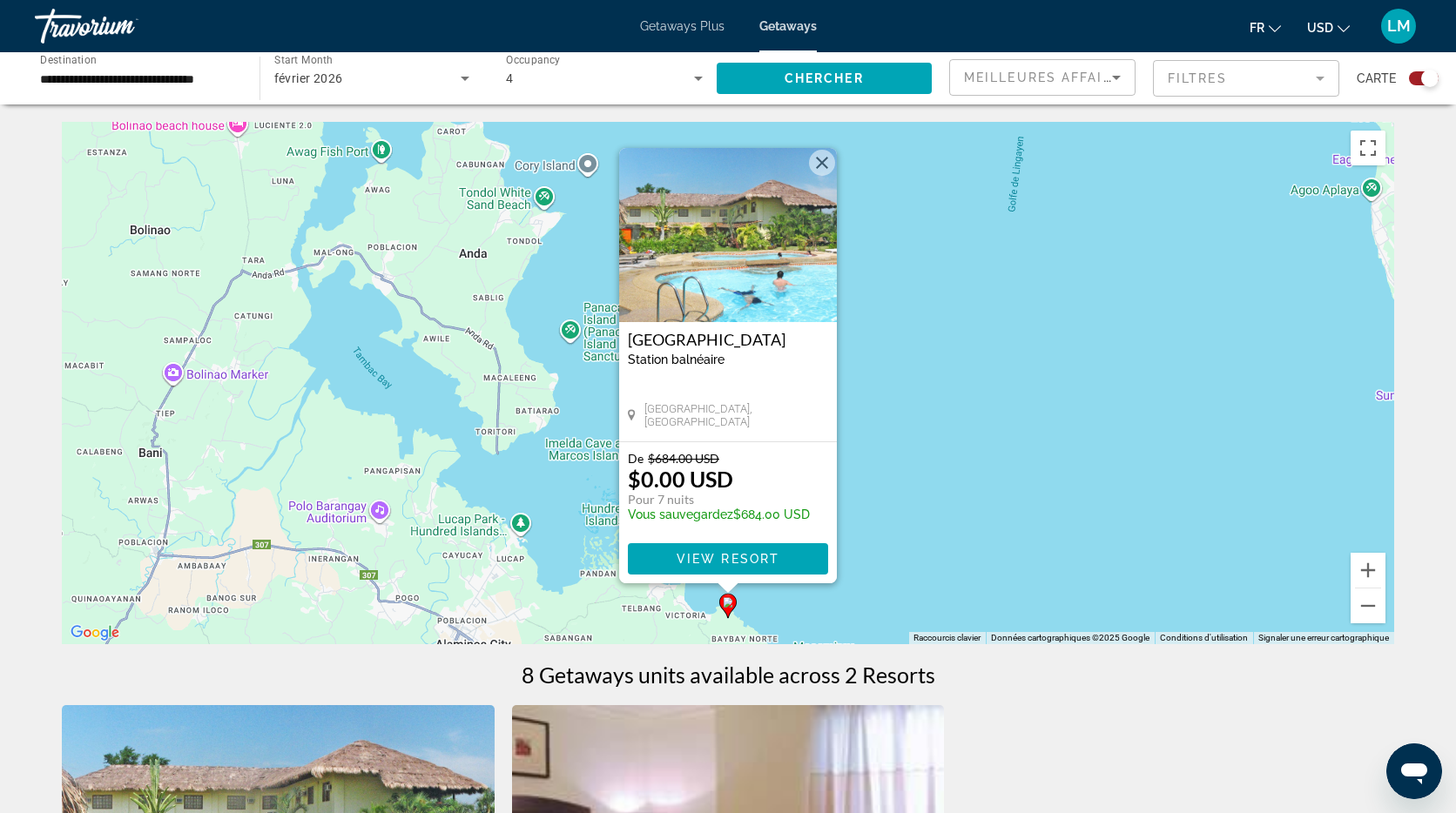
click at [742, 262] on img "Main content" at bounding box center [727, 235] width 218 height 174
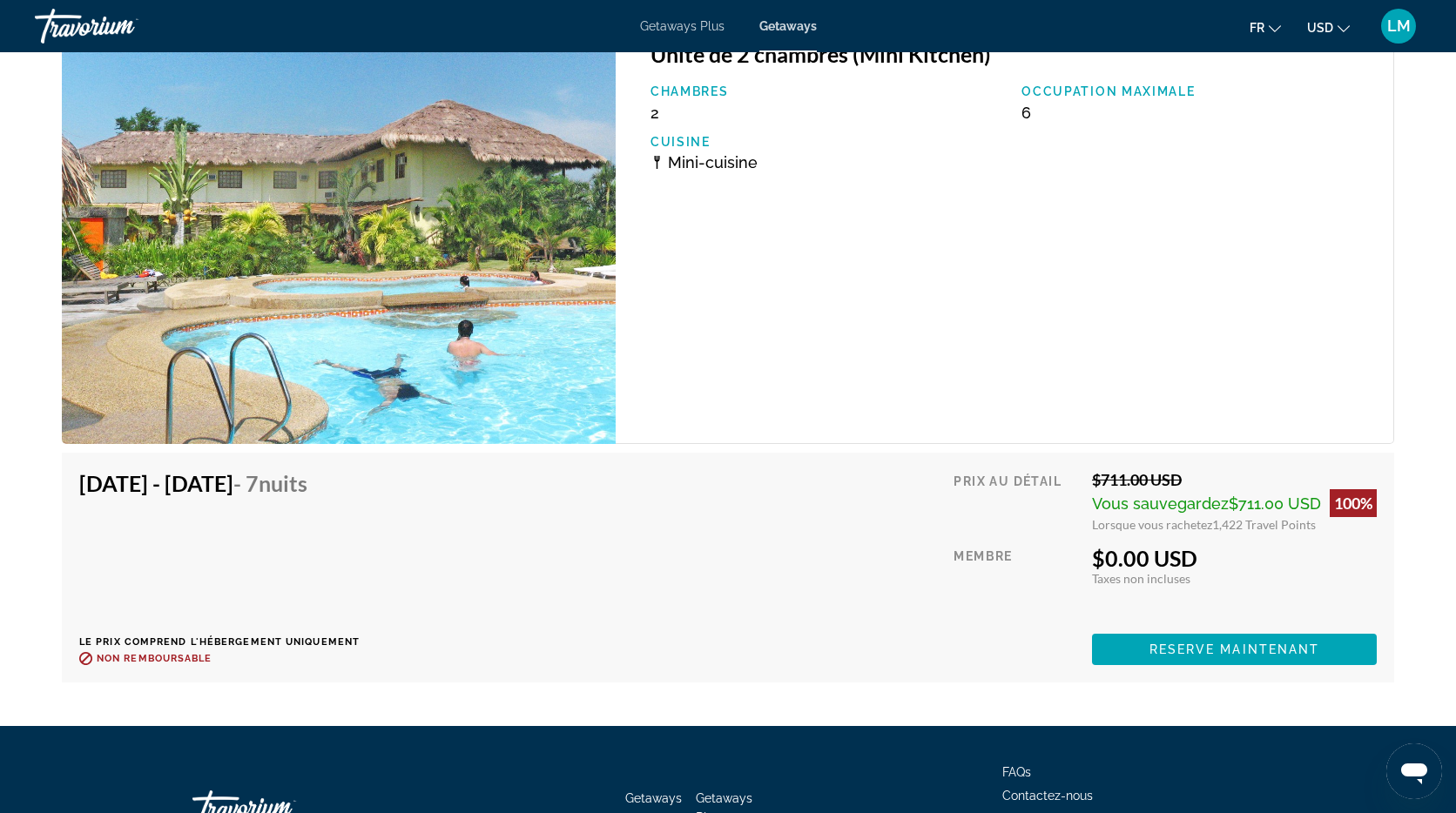
scroll to position [3845, 0]
